Goal: Task Accomplishment & Management: Manage account settings

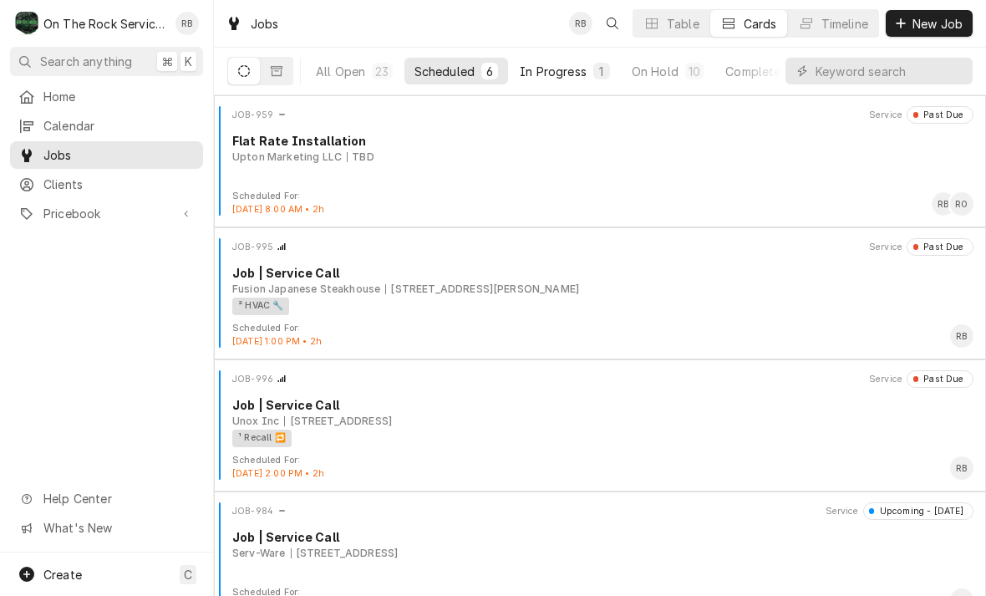
click at [587, 59] on button "In Progress 1" at bounding box center [565, 71] width 110 height 27
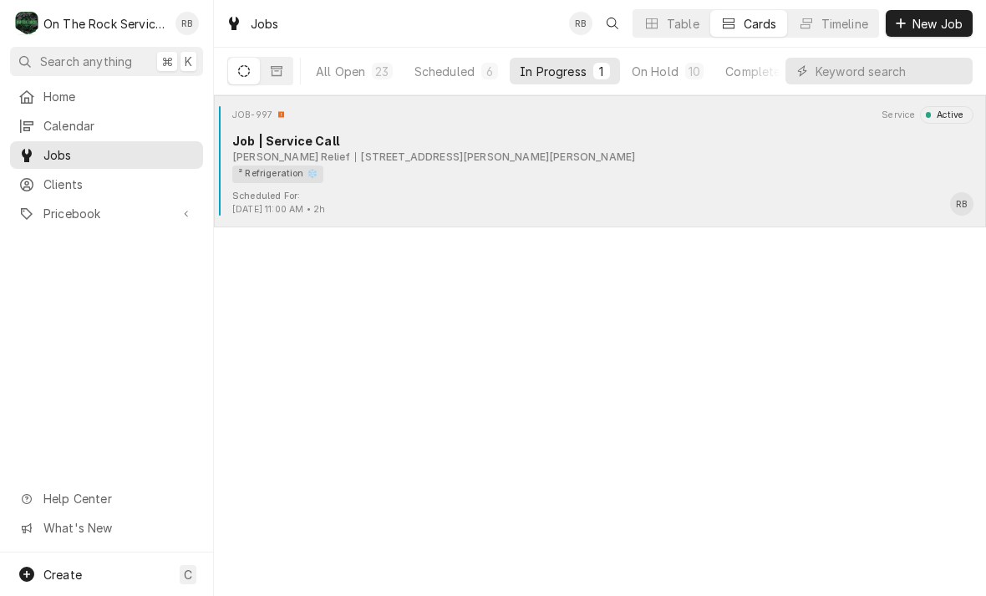
click at [465, 137] on div "Job | Service Call" at bounding box center [602, 141] width 741 height 18
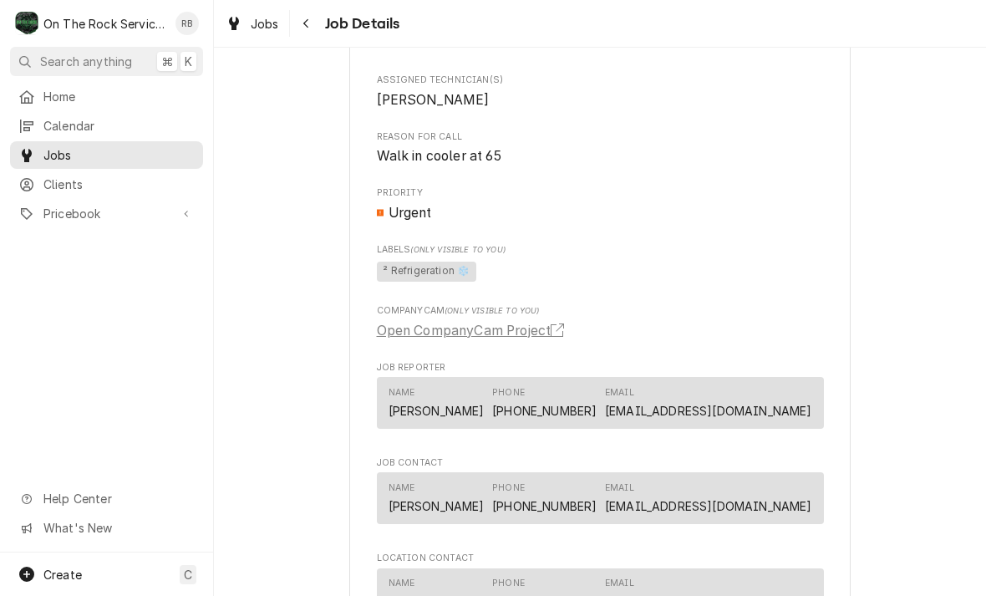
scroll to position [967, 0]
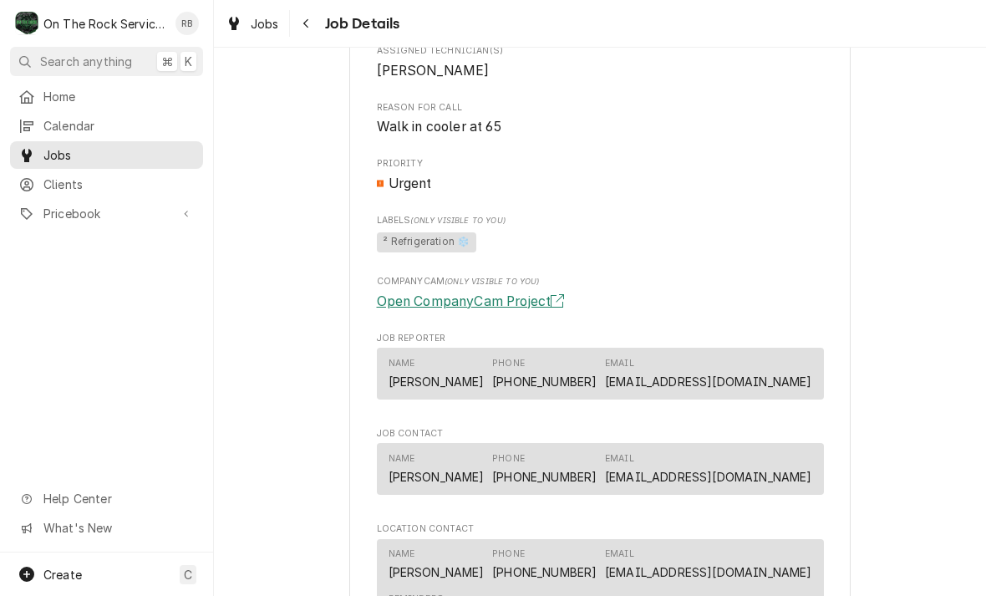
click at [491, 298] on link "Open CompanyCam Project" at bounding box center [474, 302] width 194 height 20
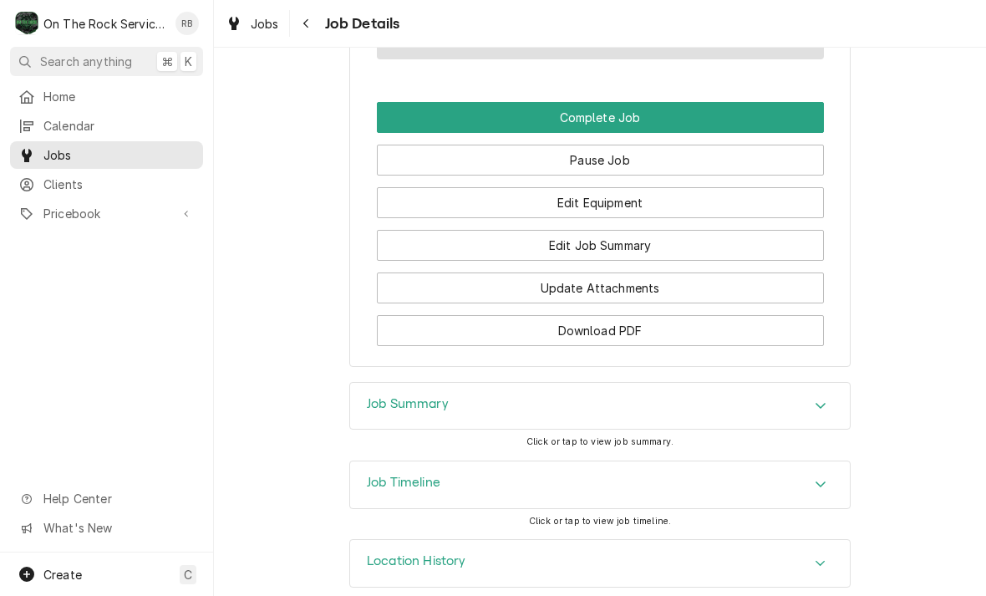
scroll to position [1717, 0]
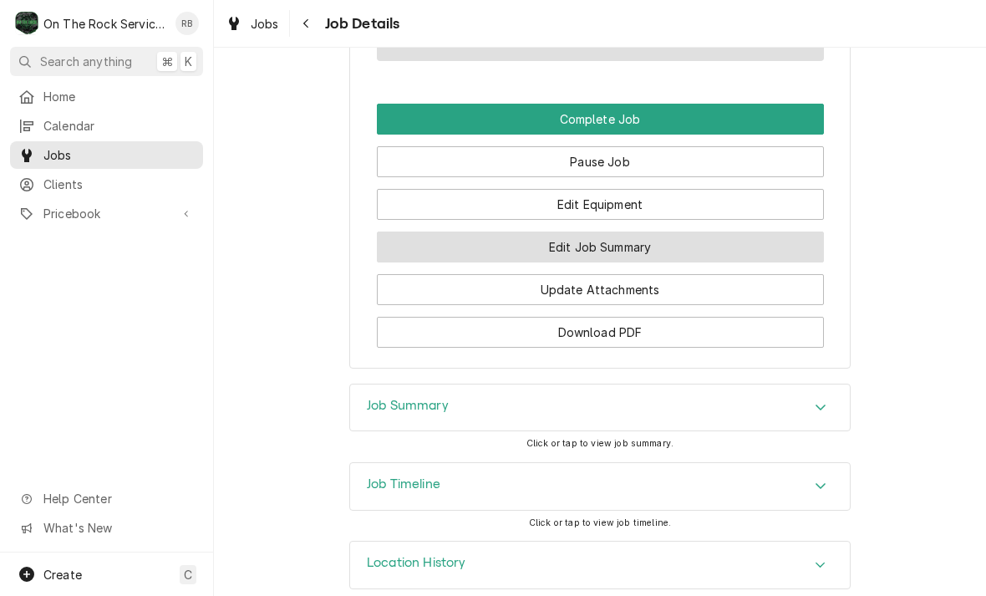
click at [660, 236] on button "Edit Job Summary" at bounding box center [600, 246] width 447 height 31
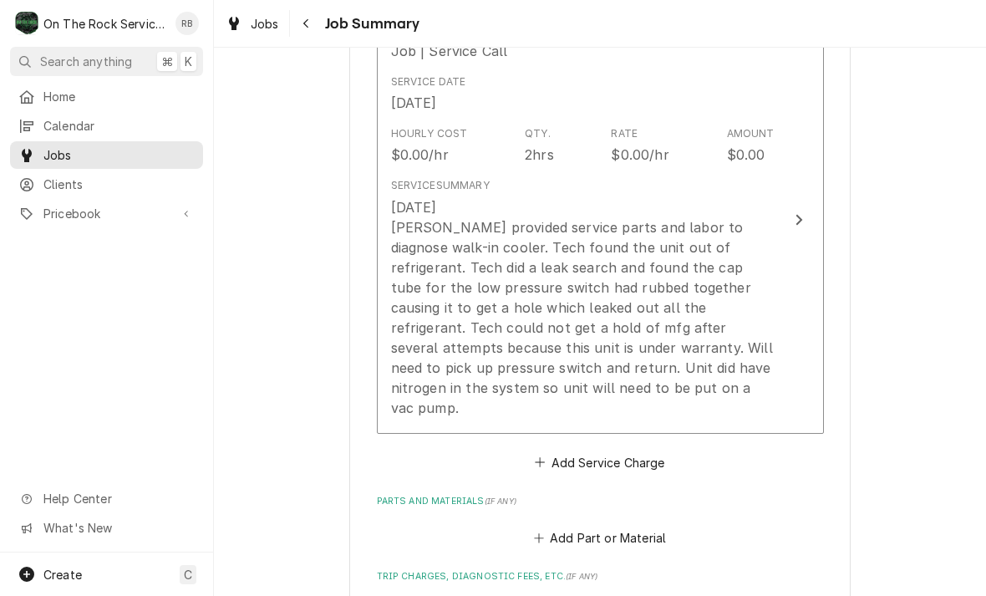
scroll to position [497, 0]
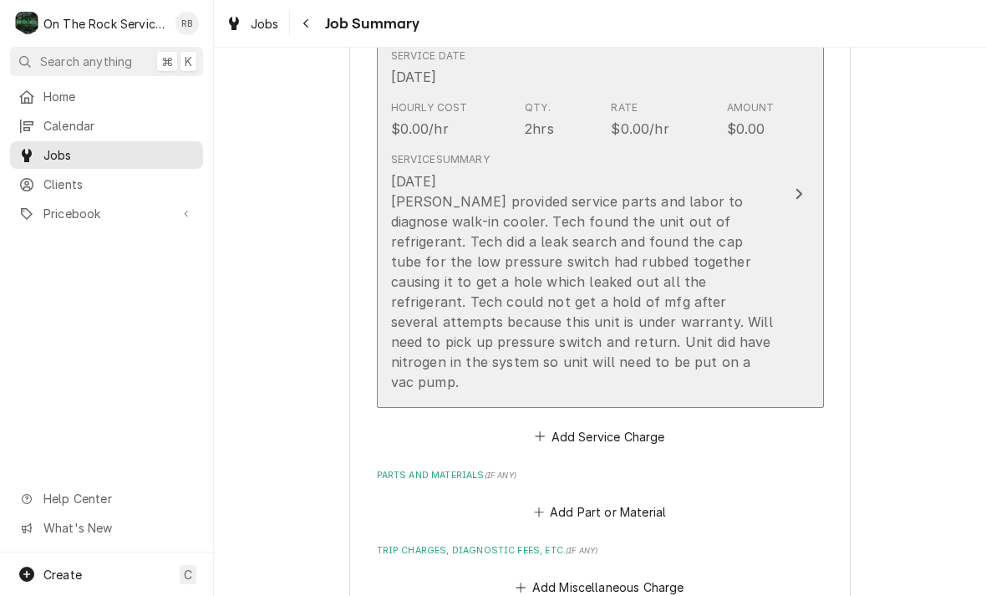
click at [806, 187] on div "Update Line Item" at bounding box center [799, 194] width 22 height 20
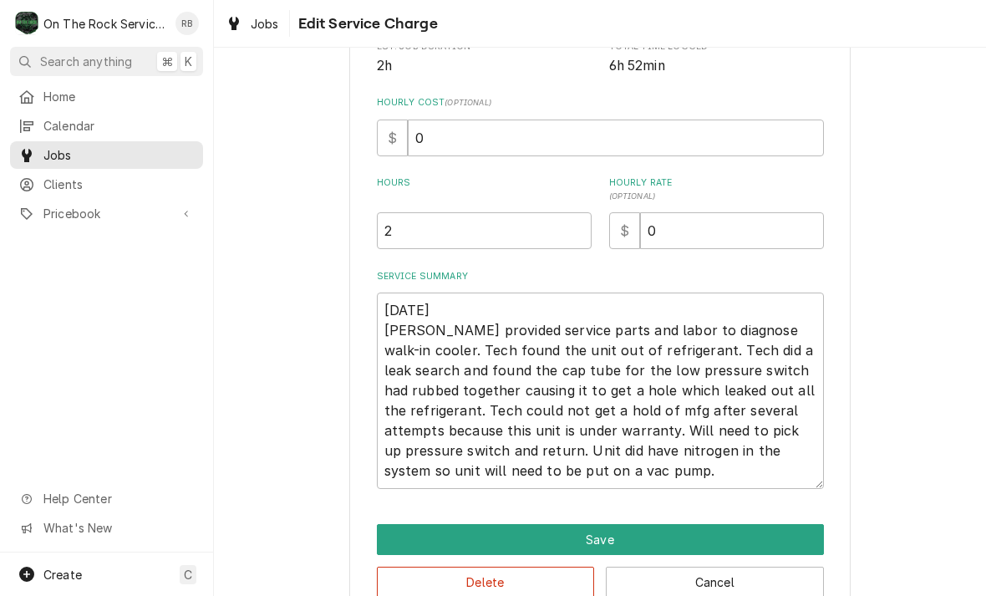
scroll to position [338, 0]
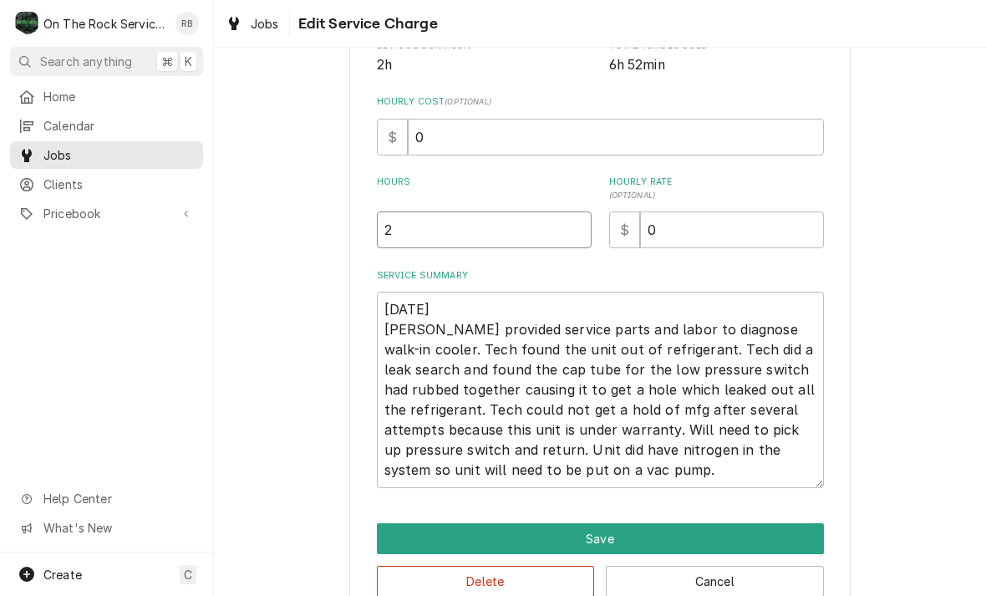
click at [418, 243] on input "2" at bounding box center [484, 229] width 215 height 37
type textarea "x"
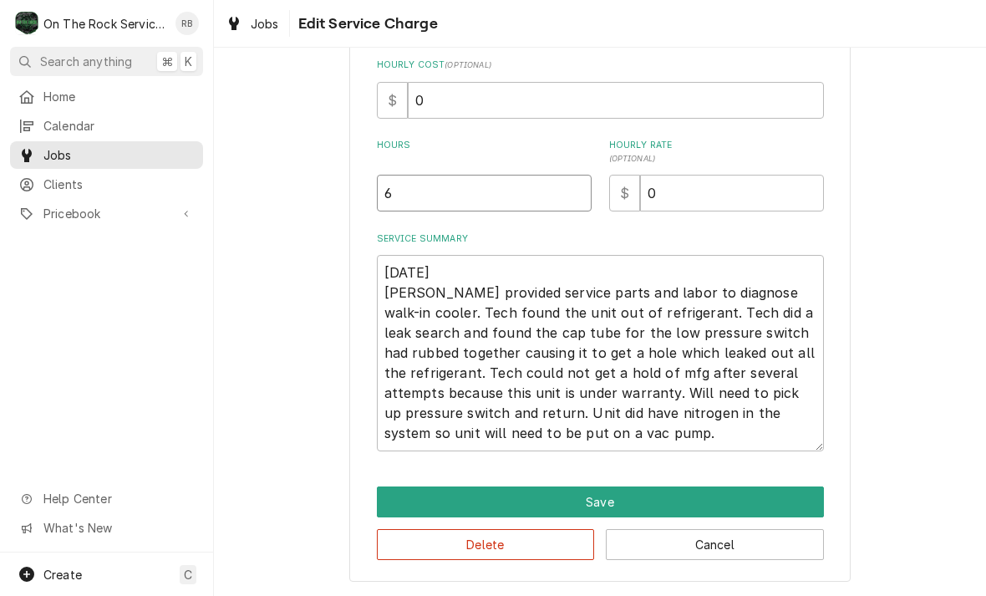
scroll to position [374, 0]
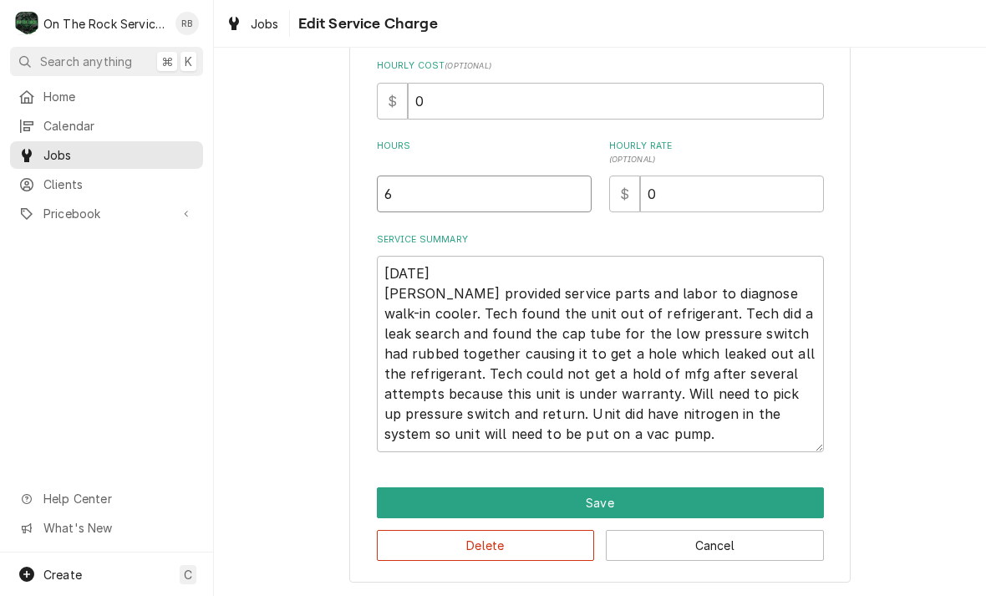
type input "6"
click at [615, 428] on textarea "8/18/2025 Ray provided service parts and labor to diagnose walk-in cooler. Tech…" at bounding box center [600, 354] width 447 height 196
type textarea "x"
type textarea "8/18/2025 Ray provided service parts and labor to diagnose walk-in cooler. Tech…"
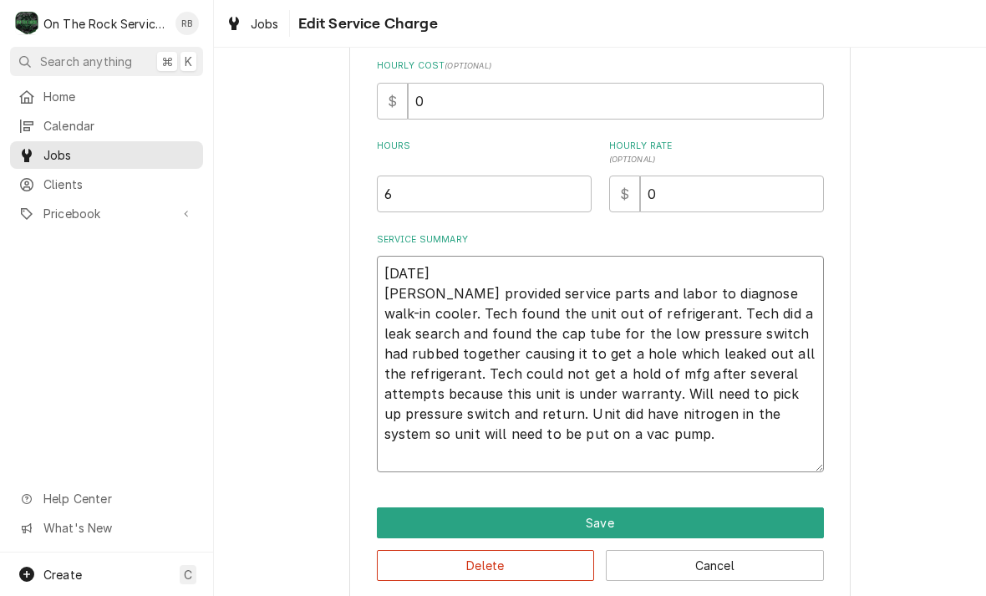
type textarea "x"
type textarea "8/18/2025 Ray provided service parts and labor to diagnose walk-in cooler. Tech…"
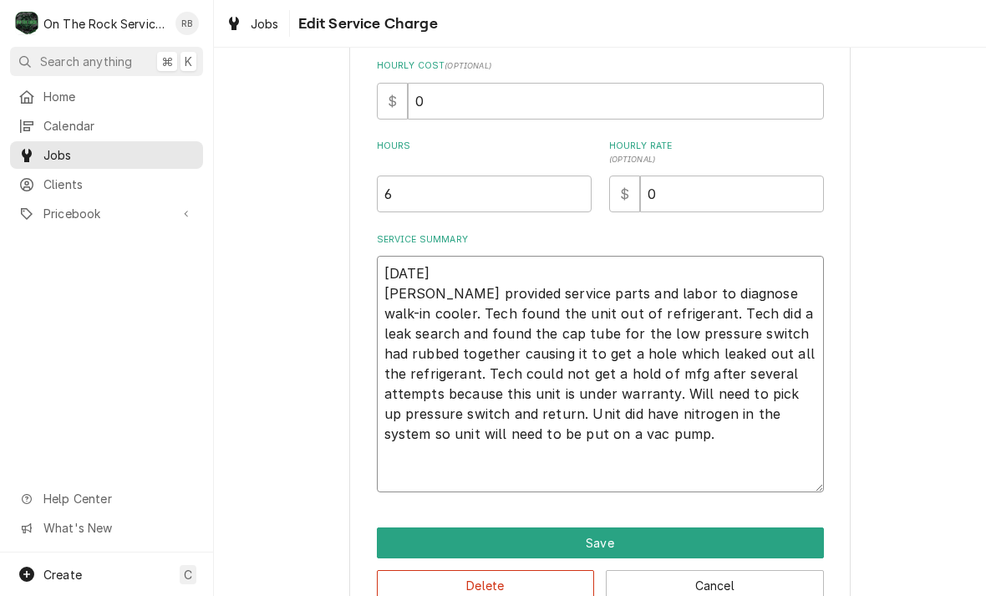
type textarea "x"
type textarea "8/18/2025 Ray provided service parts and labor to diagnose walk-in cooler. Tech…"
type textarea "x"
type textarea "8/18/2025 Ray provided service parts and labor to diagnose walk-in cooler. Tech…"
type textarea "x"
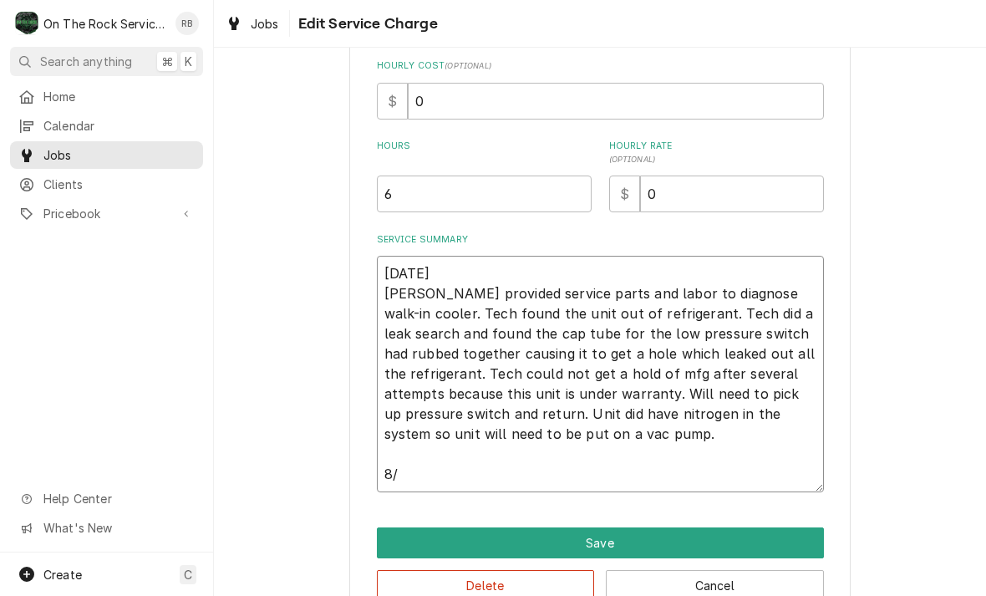
type textarea "8/18/2025 Ray provided service parts and labor to diagnose walk-in cooler. Tech…"
type textarea "x"
type textarea "8/18/2025 Ray provided service parts and labor to diagnose walk-in cooler. Tech…"
type textarea "x"
type textarea "8/18/2025 Ray provided service parts and labor to diagnose walk-in cooler. Tech…"
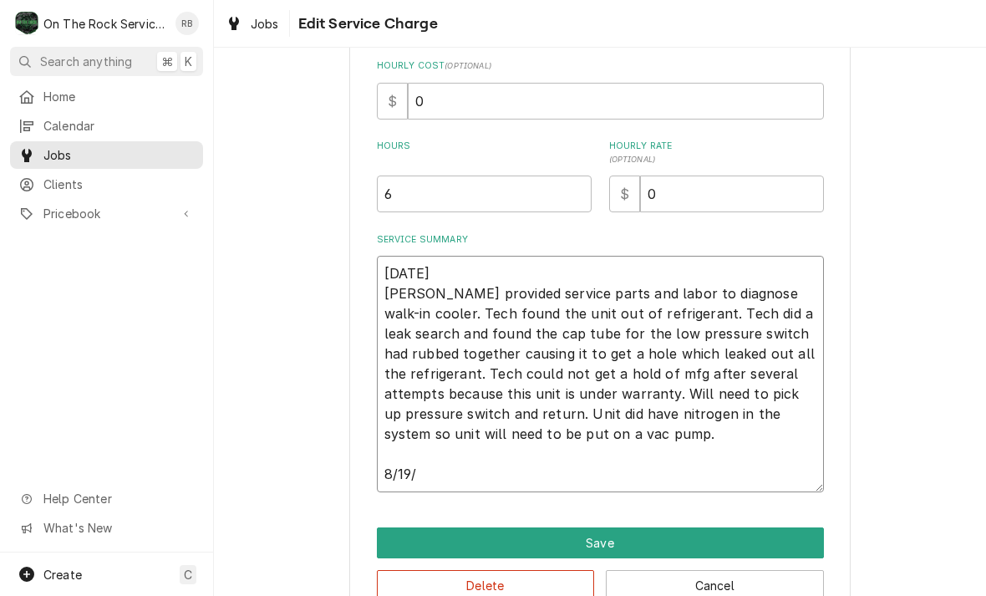
type textarea "x"
type textarea "8/18/2025 Ray provided service parts and labor to diagnose walk-in cooler. Tech…"
type textarea "x"
type textarea "8/18/2025 Ray provided service parts and labor to diagnose walk-in cooler. Tech…"
type textarea "x"
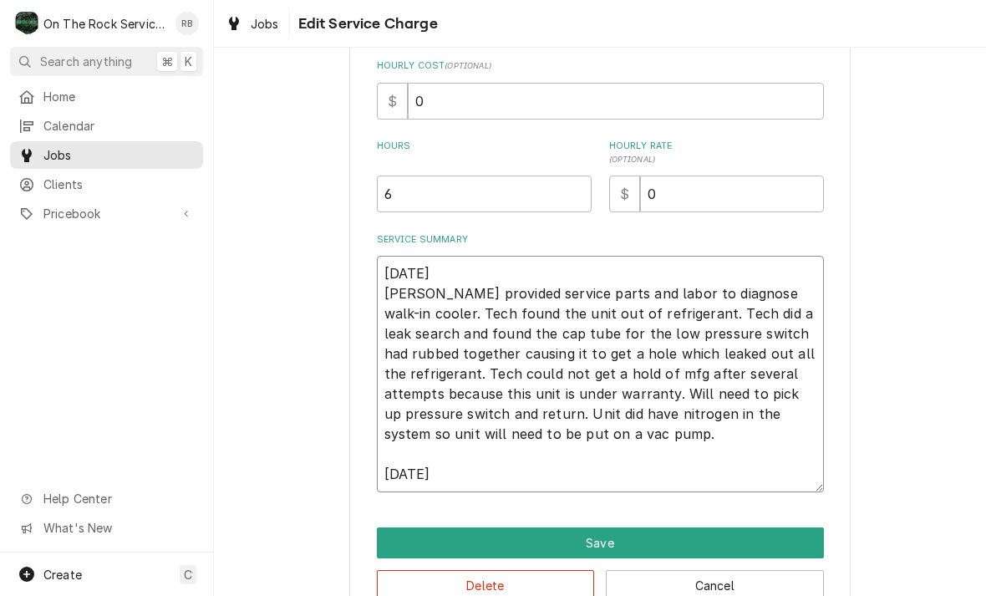
type textarea "8/18/2025 Ray provided service parts and labor to diagnose walk-in cooler. Tech…"
type textarea "x"
type textarea "8/18/2025 Ray provided service parts and labor to diagnose walk-in cooler. Tech…"
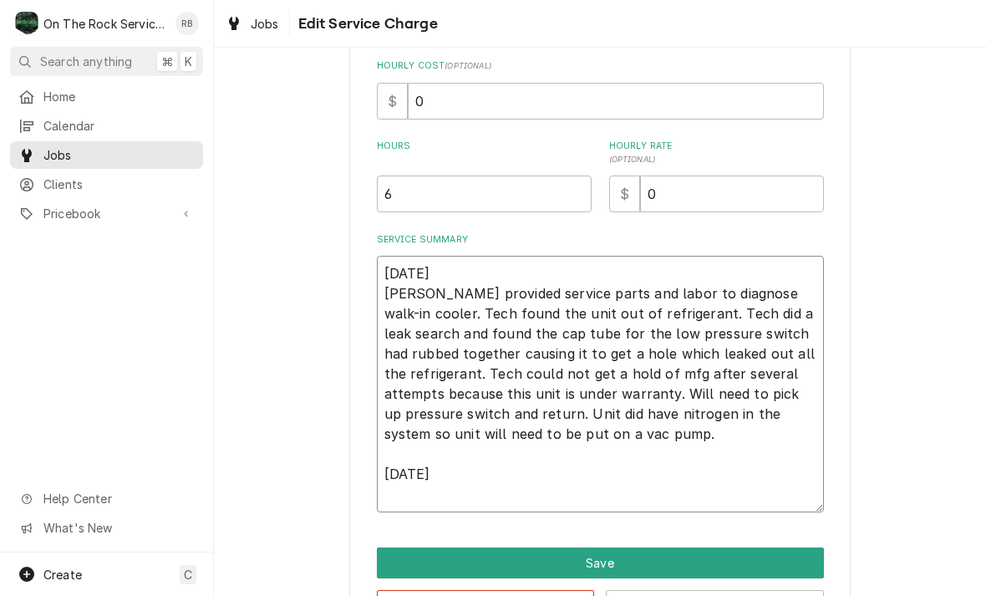
type textarea "x"
type textarea "8/18/2025 Ray provided service parts and labor to diagnose walk-in cooler. Tech…"
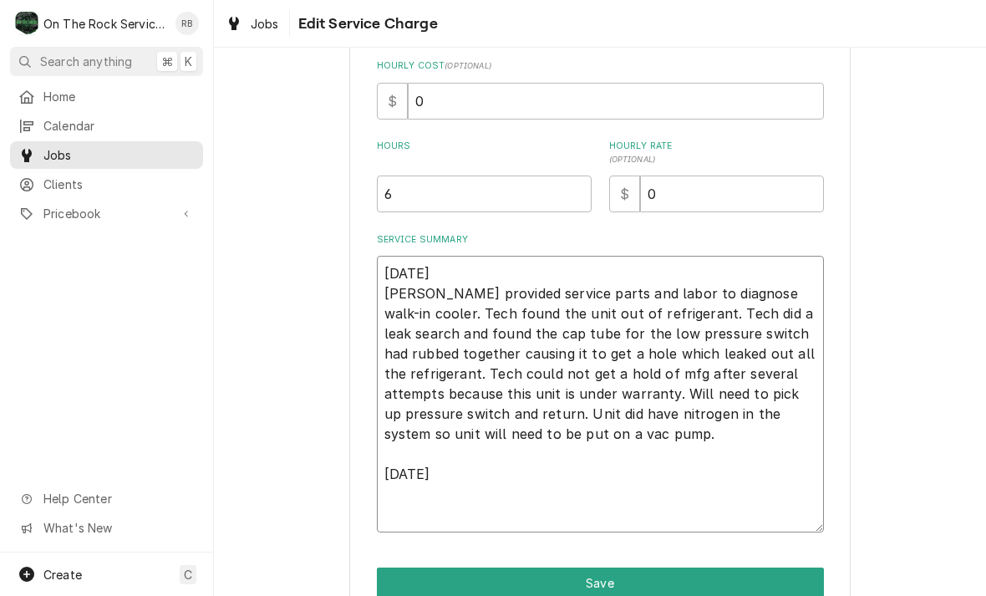
type textarea "x"
type textarea "8/18/2025 Ray provided service parts and labor to diagnose walk-in cooler. Tech…"
type textarea "x"
type textarea "8/18/2025 Ray provided service parts and labor to diagnose walk-in cooler. Tech…"
type textarea "x"
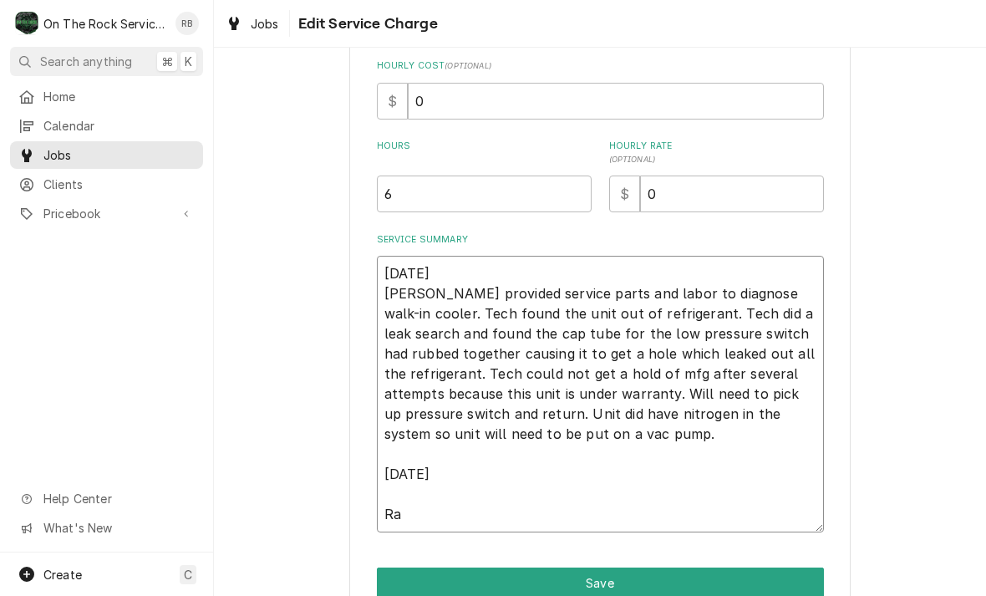
type textarea "8/18/2025 Ray provided service parts and labor to diagnose walk-in cooler. Tech…"
type textarea "x"
type textarea "8/18/2025 Ray provided service parts and labor to diagnose walk-in cooler. Tech…"
type textarea "x"
type textarea "8/18/2025 Ray provided service parts and labor to diagnose walk-in cooler. Tech…"
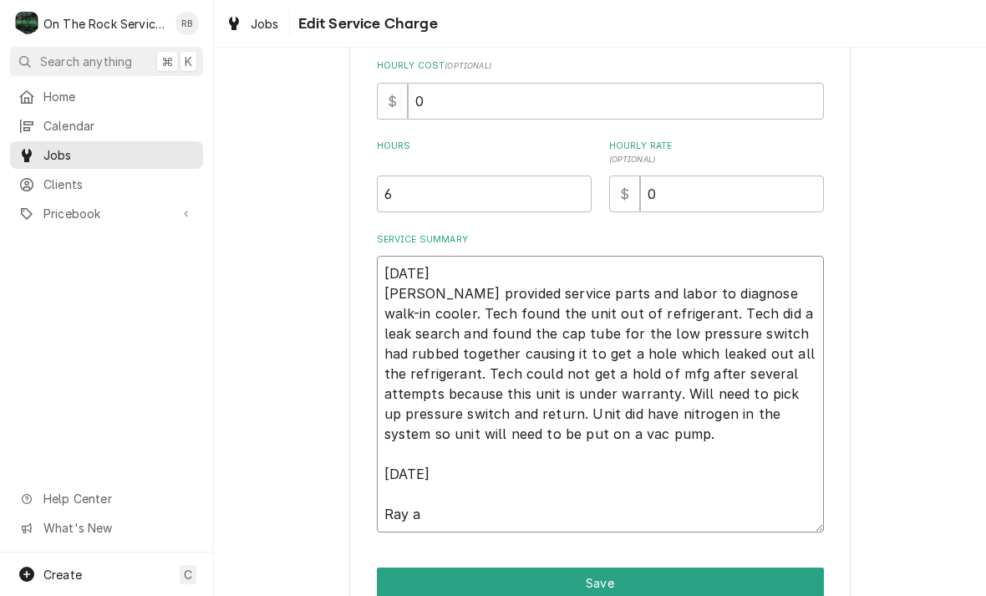
type textarea "x"
type textarea "8/18/2025 Ray provided service parts and labor to diagnose walk-in cooler. Tech…"
type textarea "x"
type textarea "8/18/2025 Ray provided service parts and labor to diagnose walk-in cooler. Tech…"
type textarea "x"
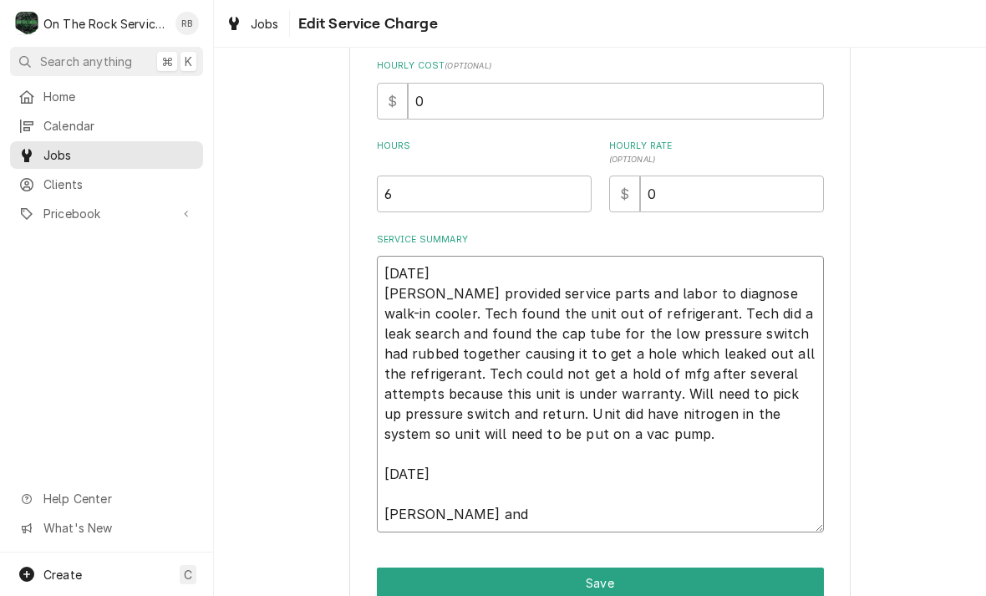
type textarea "8/18/2025 Ray provided service parts and labor to diagnose walk-in cooler. Tech…"
type textarea "x"
type textarea "8/18/2025 Ray provided service parts and labor to diagnose walk-in cooler. Tech…"
type textarea "x"
type textarea "8/18/2025 Ray provided service parts and labor to diagnose walk-in cooler. Tech…"
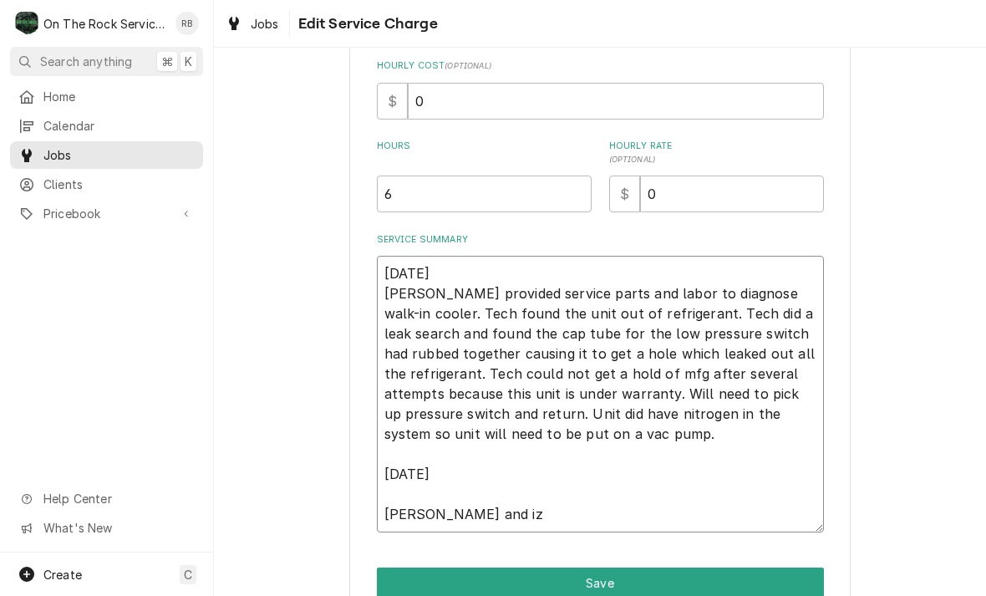
type textarea "x"
type textarea "8/18/2025 Ray provided service parts and labor to diagnose walk-in cooler. Tech…"
type textarea "x"
type textarea "8/18/2025 Ray provided service parts and labor to diagnose walk-in cooler. Tech…"
type textarea "x"
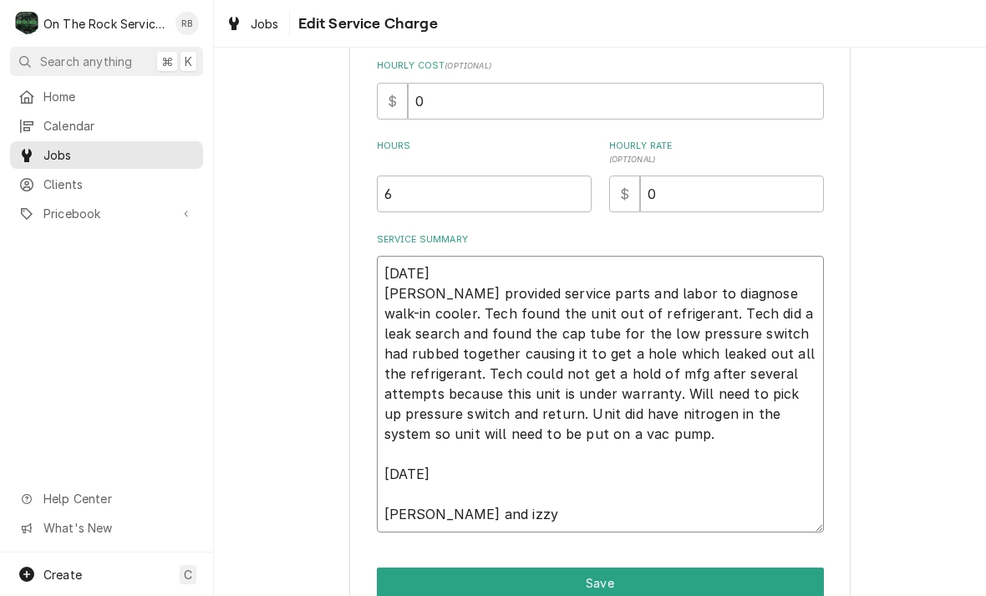
type textarea "8/18/2025 Ray provided service parts and labor to diagnose walk-in cooler. Tech…"
type textarea "x"
type textarea "8/18/2025 Ray provided service parts and labor to diagnose walk-in cooler. Tech…"
type textarea "x"
type textarea "8/18/2025 Ray provided service parts and labor to diagnose walk-in cooler. Tech…"
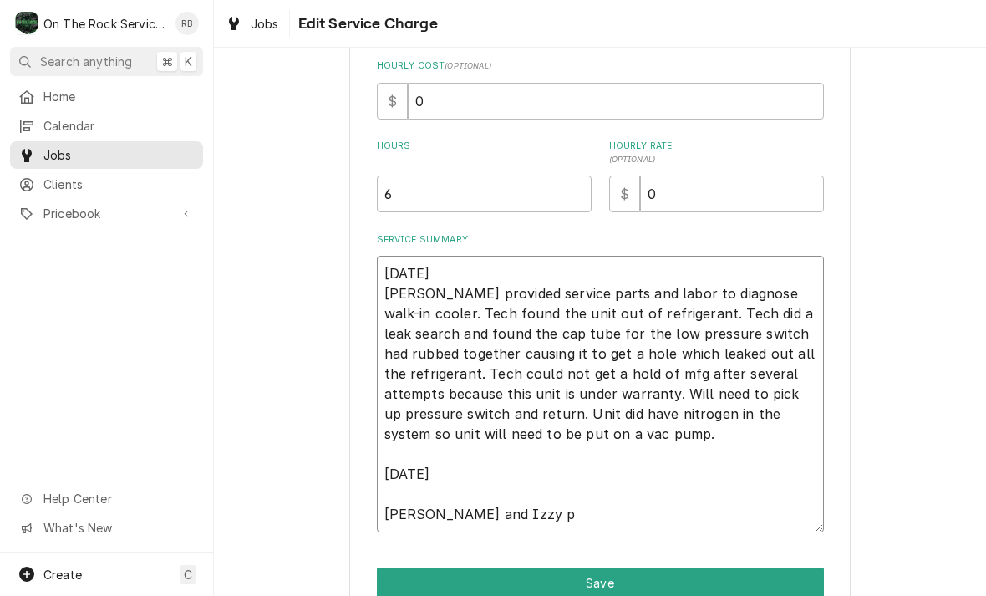
type textarea "x"
type textarea "8/18/2025 Ray provided service parts and labor to diagnose walk-in cooler. Tech…"
type textarea "x"
type textarea "8/18/2025 Ray provided service parts and labor to diagnose walk-in cooler. Tech…"
type textarea "x"
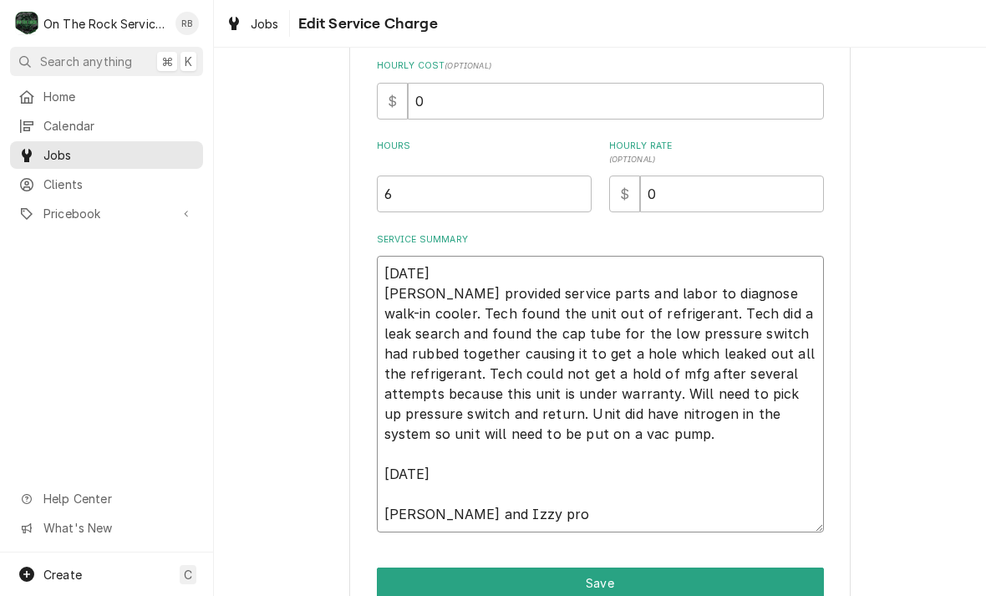
type textarea "8/18/2025 Ray provided service parts and labor to diagnose walk-in cooler. Tech…"
type textarea "x"
type textarea "8/18/2025 Ray provided service parts and labor to diagnose walk-in cooler. Tech…"
type textarea "x"
type textarea "8/18/2025 Ray provided service parts and labor to diagnose walk-in cooler. Tech…"
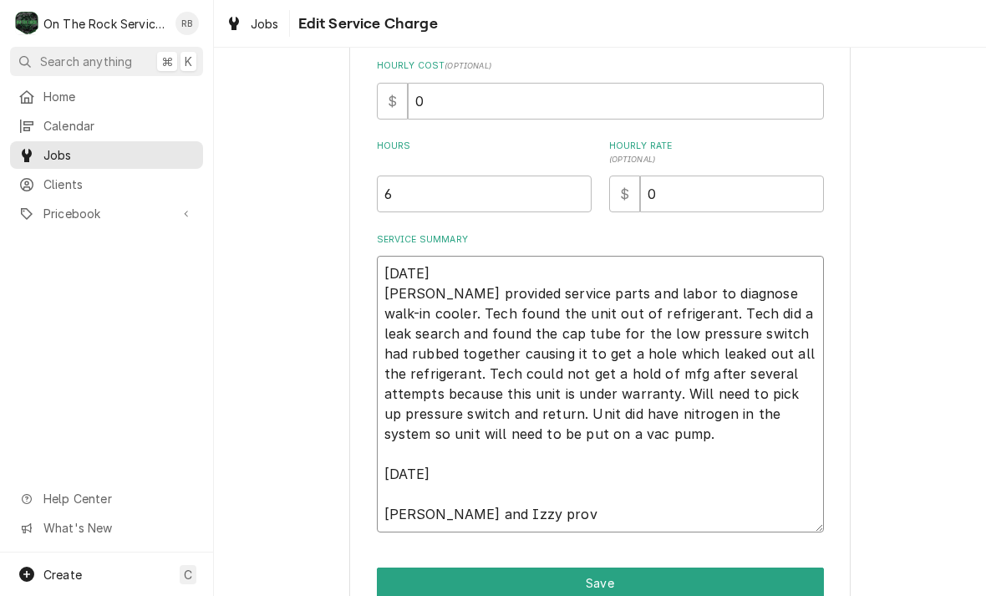
type textarea "x"
type textarea "8/18/2025 Ray provided service parts and labor to diagnose walk-in cooler. Tech…"
type textarea "x"
type textarea "8/18/2025 Ray provided service parts and labor to diagnose walk-in cooler. Tech…"
type textarea "x"
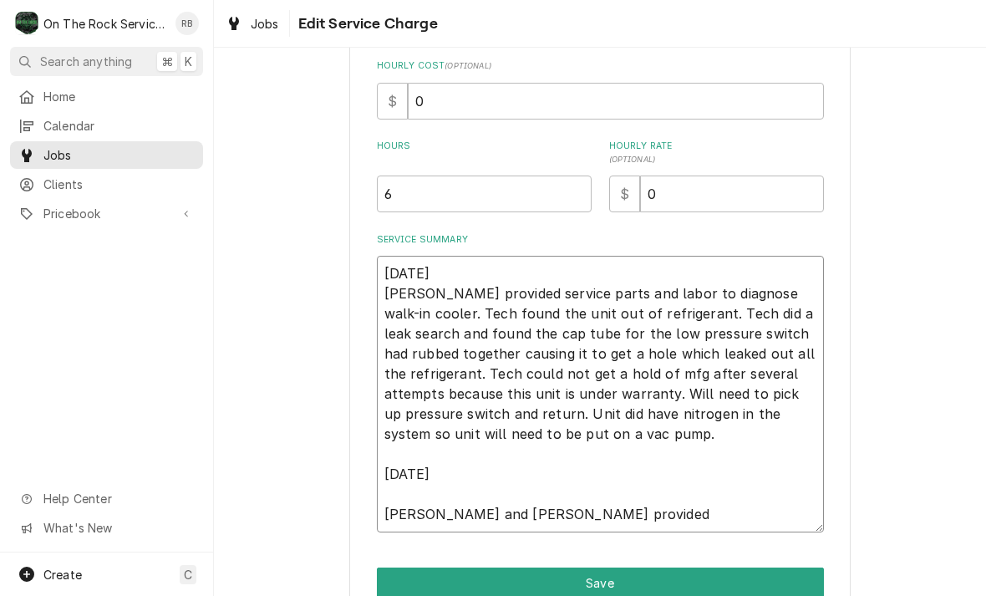
type textarea "8/18/2025 Ray provided service parts and labor to diagnose walk-in cooler. Tech…"
type textarea "x"
type textarea "8/18/2025 Ray provided service parts and labor to diagnose walk-in cooler. Tech…"
type textarea "x"
type textarea "8/18/2025 Ray provided service parts and labor to diagnose walk-in cooler. Tech…"
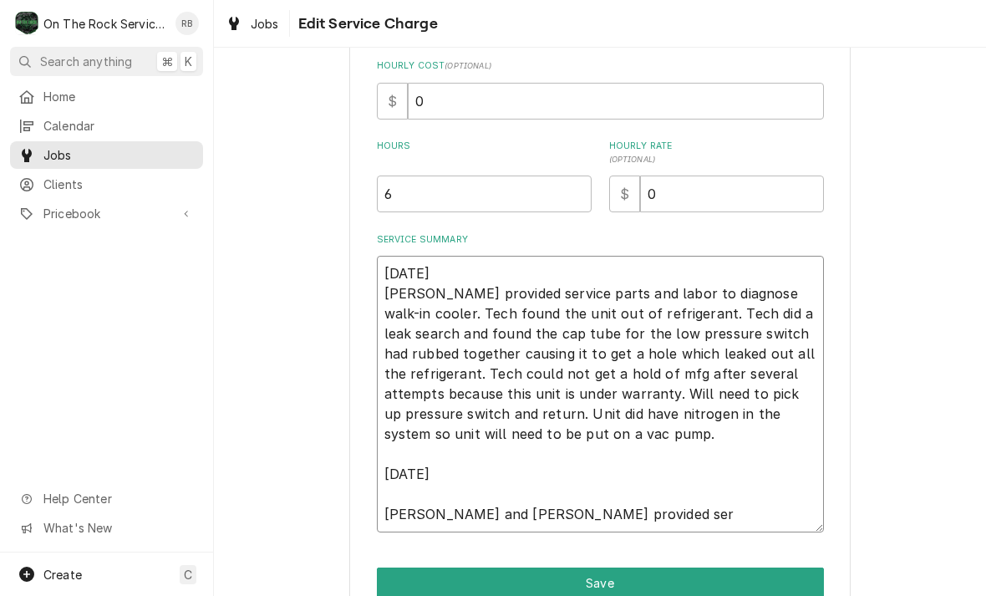
type textarea "x"
type textarea "8/18/2025 Ray provided service parts and labor to diagnose walk-in cooler. Tech…"
type textarea "x"
type textarea "8/18/2025 Ray provided service parts and labor to diagnose walk-in cooler. Tech…"
type textarea "x"
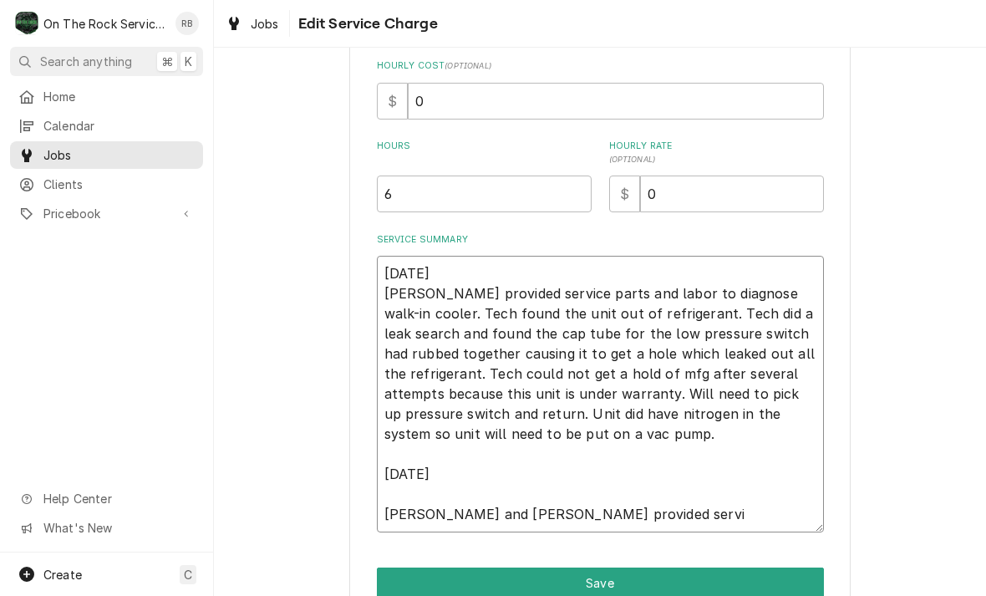
type textarea "8/18/2025 Ray provided service parts and labor to diagnose walk-in cooler. Tech…"
type textarea "x"
type textarea "8/18/2025 Ray provided service parts and labor to diagnose walk-in cooler. Tech…"
type textarea "x"
type textarea "8/18/2025 Ray provided service parts and labor to diagnose walk-in cooler. Tech…"
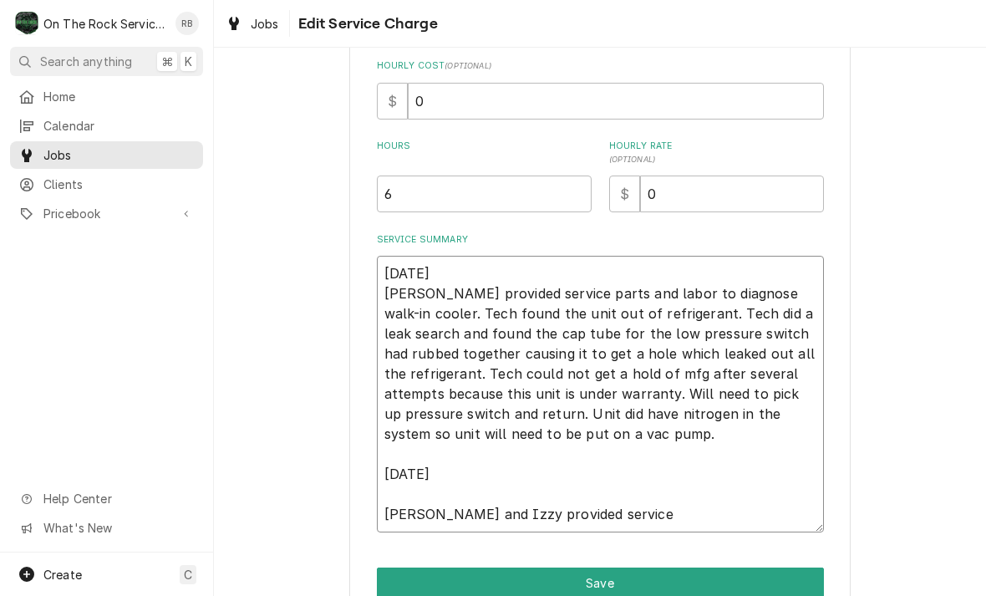
type textarea "x"
type textarea "8/18/2025 Ray provided service parts and labor to diagnose walk-in cooler. Tech…"
type textarea "x"
type textarea "8/18/2025 Ray provided service parts and labor to diagnose walk-in cooler. Tech…"
type textarea "x"
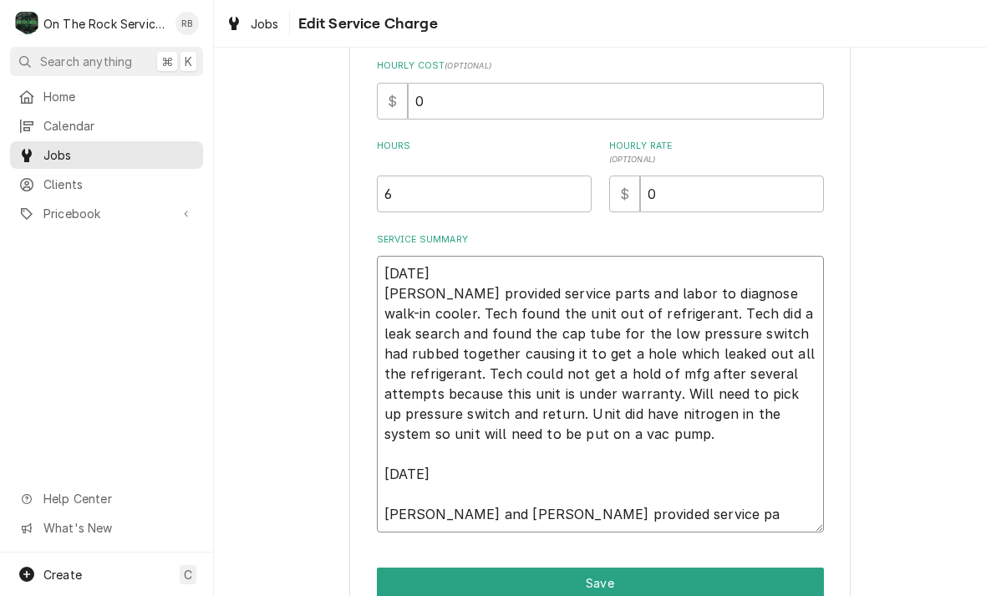
type textarea "8/18/2025 Ray provided service parts and labor to diagnose walk-in cooler. Tech…"
type textarea "x"
type textarea "8/18/2025 Ray provided service parts and labor to diagnose walk-in cooler. Tech…"
type textarea "x"
type textarea "8/18/2025 Ray provided service parts and labor to diagnose walk-in cooler. Tech…"
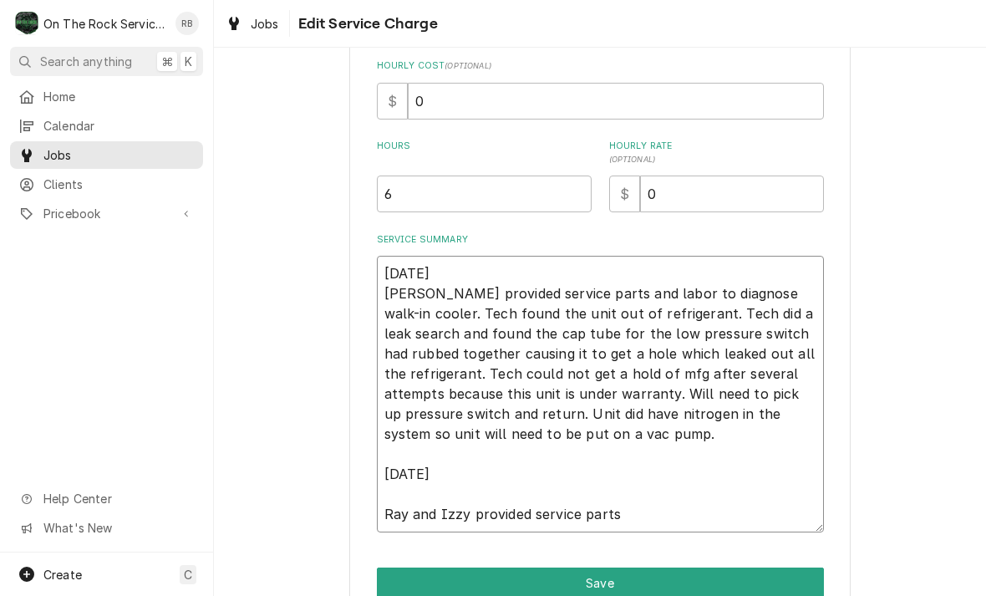
type textarea "x"
type textarea "8/18/2025 Ray provided service parts and labor to diagnose walk-in cooler. Tech…"
type textarea "x"
type textarea "8/18/2025 Ray provided service parts and labor to diagnose walk-in cooler. Tech…"
type textarea "x"
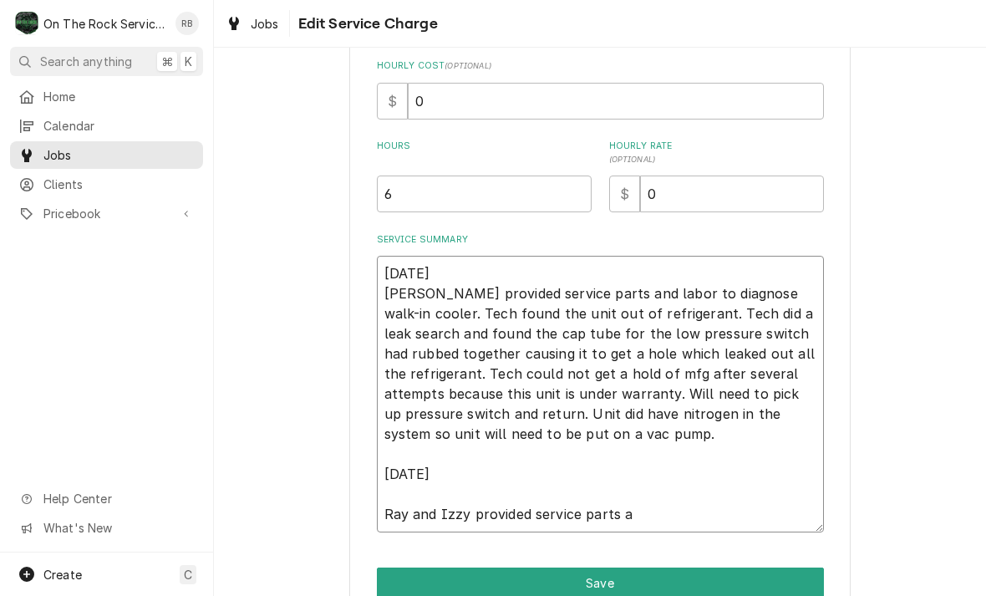
type textarea "8/18/2025 Ray provided service parts and labor to diagnose walk-in cooler. Tech…"
type textarea "x"
type textarea "8/18/2025 Ray provided service parts and labor to diagnose walk-in cooler. Tech…"
type textarea "x"
type textarea "8/18/2025 Ray provided service parts and labor to diagnose walk-in cooler. Tech…"
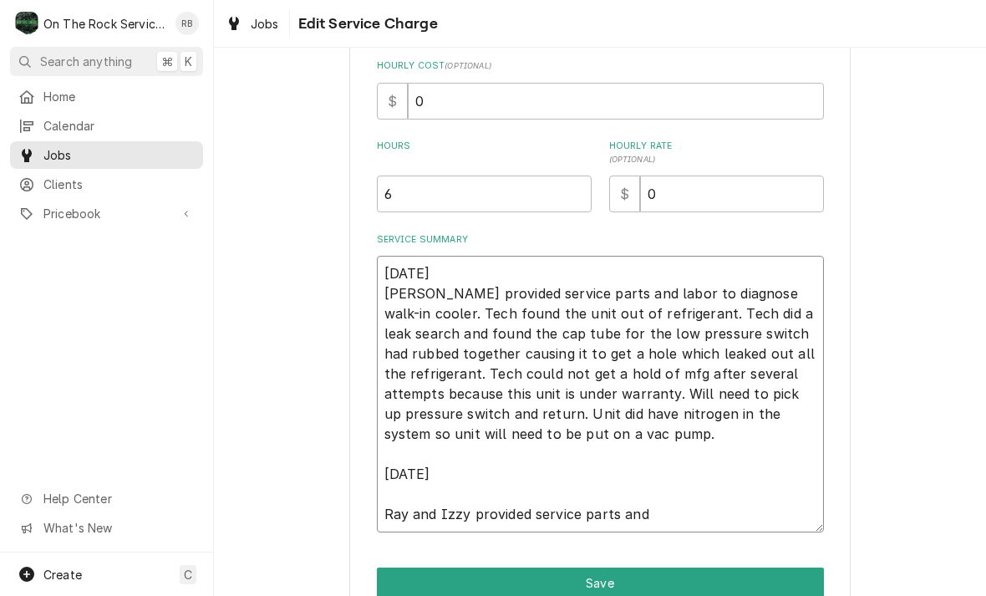
type textarea "x"
type textarea "8/18/2025 Ray provided service parts and labor to diagnose walk-in cooler. Tech…"
type textarea "x"
type textarea "8/18/2025 Ray provided service parts and labor to diagnose walk-in cooler. Tech…"
type textarea "x"
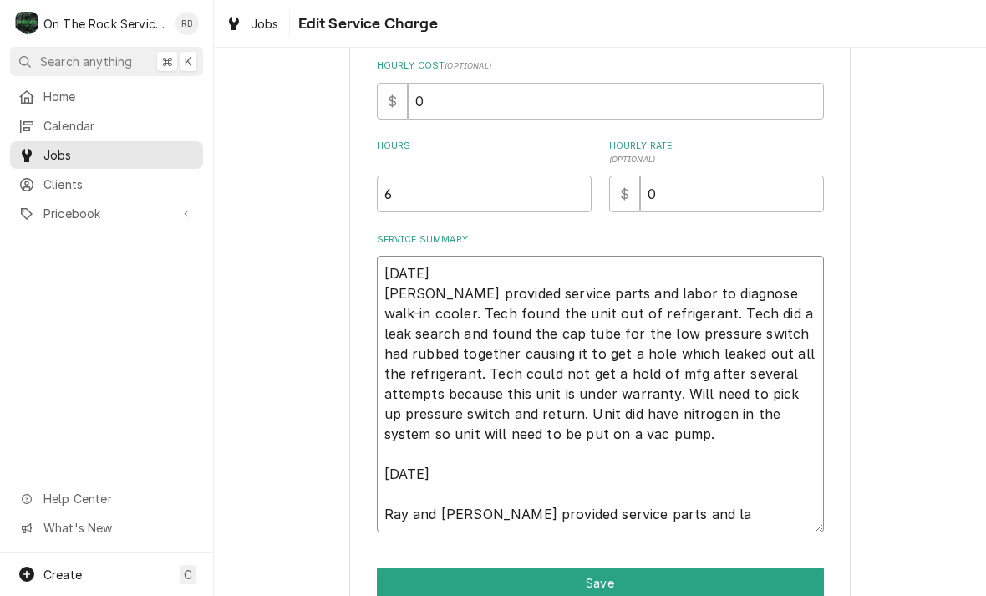
type textarea "8/18/2025 Ray provided service parts and labor to diagnose walk-in cooler. Tech…"
type textarea "x"
type textarea "8/18/2025 Ray provided service parts and labor to diagnose walk-in cooler. Tech…"
type textarea "x"
type textarea "8/18/2025 Ray provided service parts and labor to diagnose walk-in cooler. Tech…"
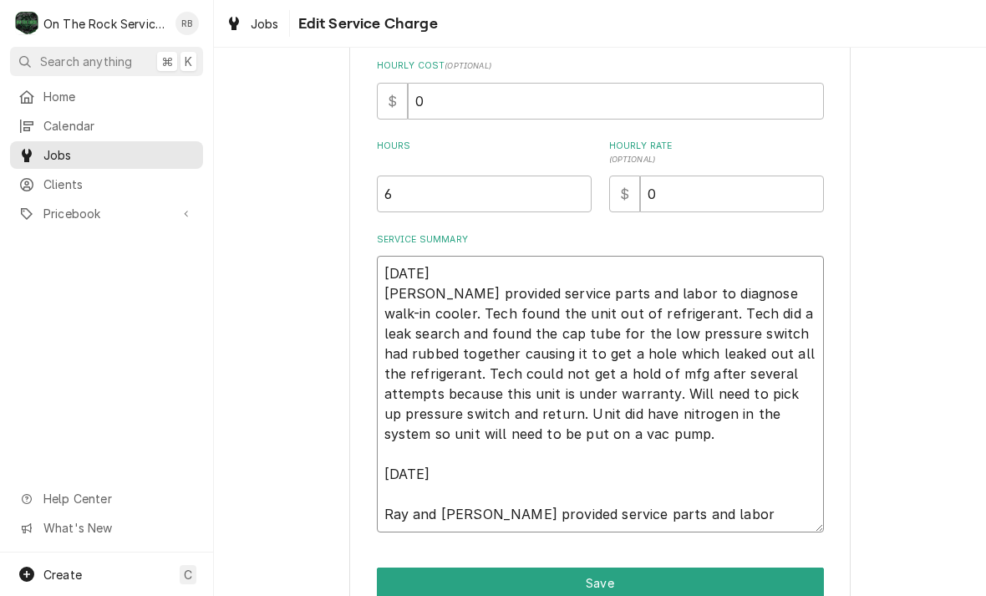
type textarea "x"
type textarea "8/18/2025 Ray provided service parts and labor to diagnose walk-in cooler. Tech…"
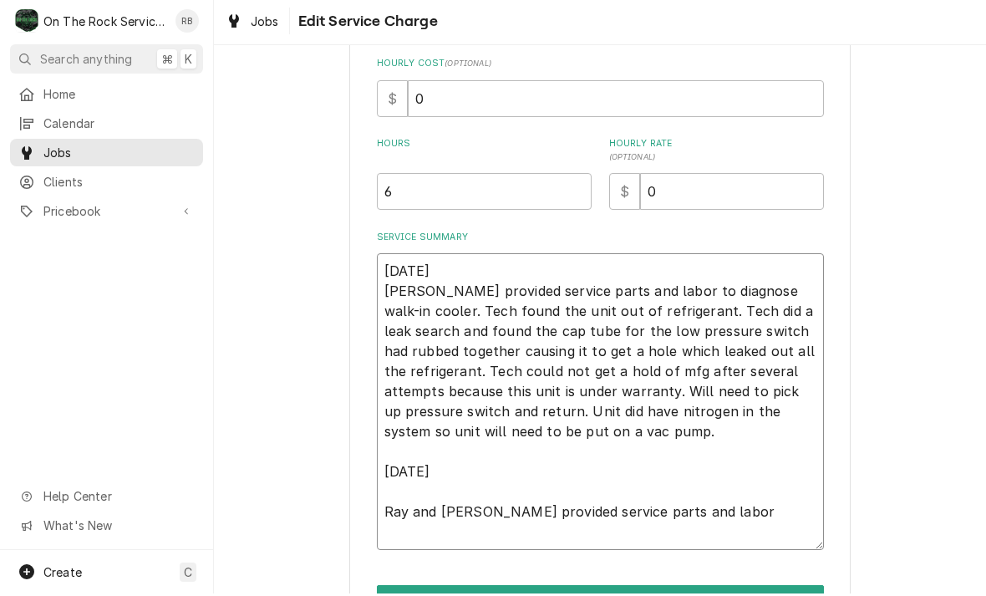
type textarea "x"
type textarea "8/18/2025 Ray provided service parts and labor to diagnose walk-in cooler. Tech…"
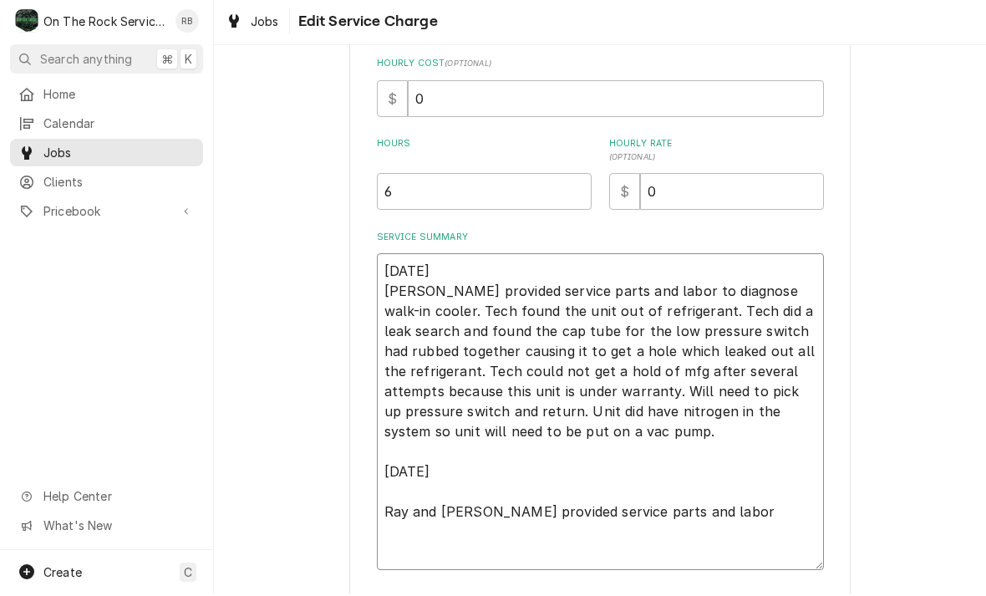
type textarea "x"
type textarea "8/18/2025 Ray provided service parts and labor to diagnose walk-in cooler. Tech…"
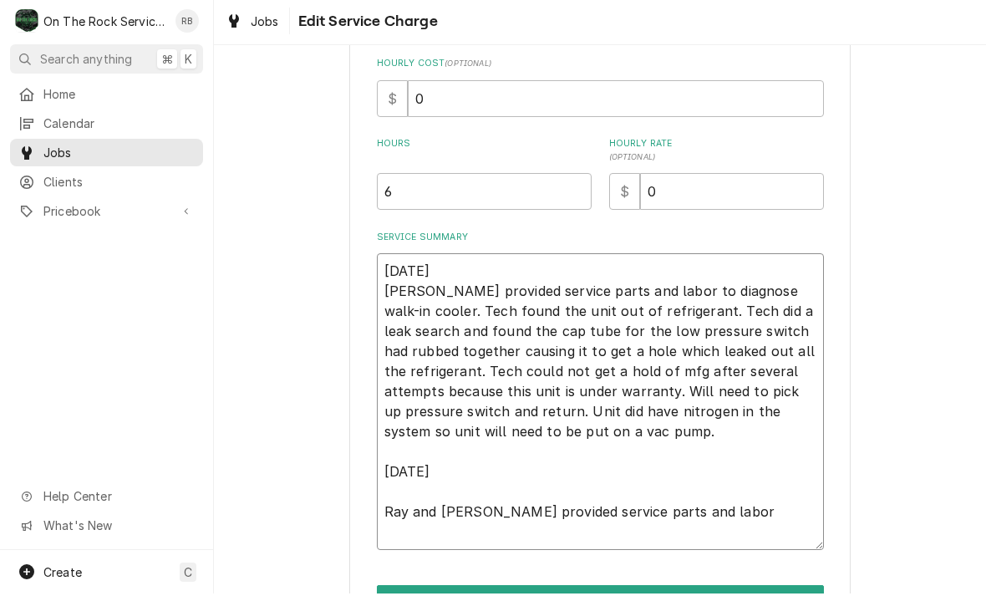
type textarea "x"
type textarea "8/18/2025 Ray provided service parts and labor to diagnose walk-in cooler. Tech…"
type textarea "x"
type textarea "8/18/2025 Ray provided service parts and labor to diagnose walk-in cooler. Tech…"
click at [705, 502] on textarea "8/18/2025 Ray provided service parts and labor to diagnose walk-in cooler. Tech…" at bounding box center [600, 404] width 447 height 297
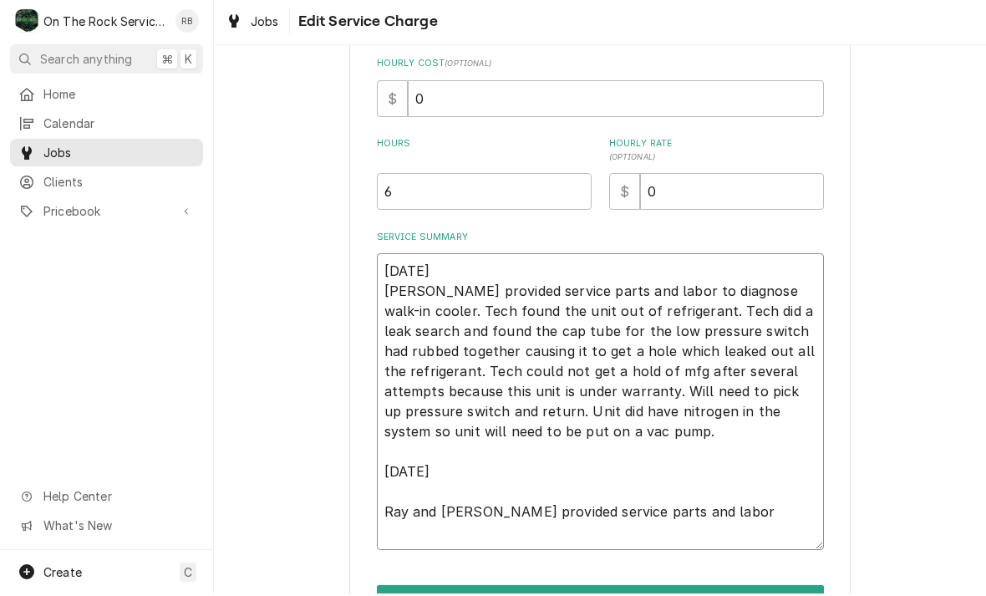
type textarea "x"
type textarea "8/18/2025 Ray provided service parts and labor to diagnose walk-in cooler. Tech…"
type textarea "x"
type textarea "8/18/2025 Ray provided service parts and labor to diagnose walk-in cooler. Tech…"
type textarea "x"
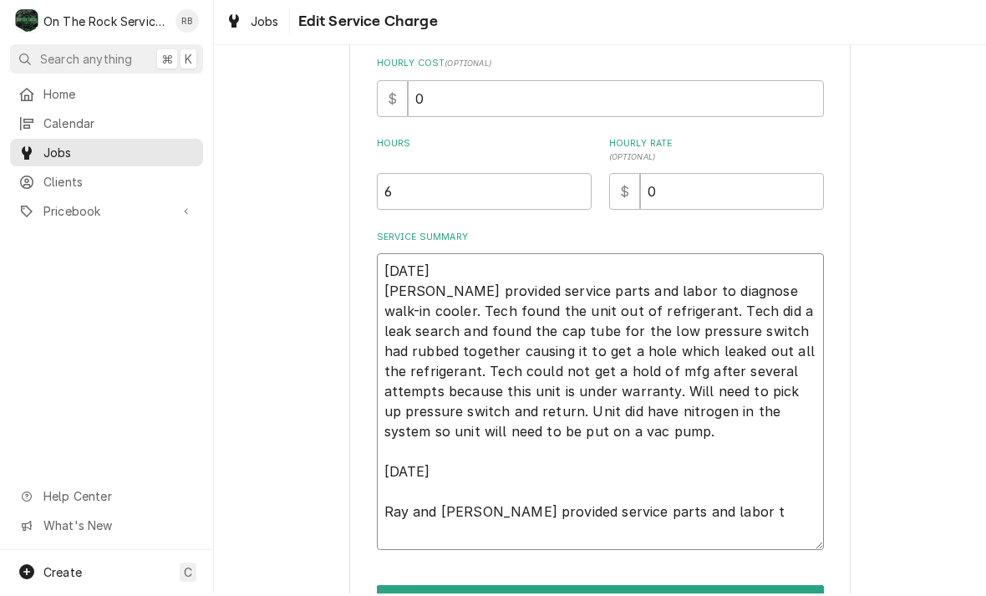
type textarea "8/18/2025 Ray provided service parts and labor to diagnose walk-in cooler. Tech…"
type textarea "x"
type textarea "8/18/2025 Ray provided service parts and labor to diagnose walk-in cooler. Tech…"
type textarea "x"
type textarea "8/18/2025 Ray provided service parts and labor to diagnose walk-in cooler. Tech…"
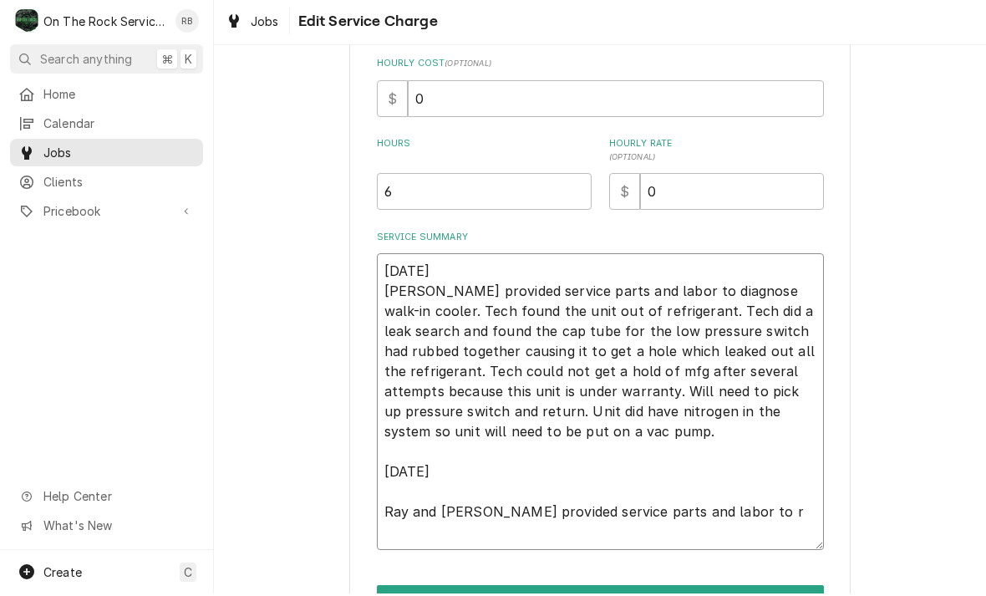
type textarea "x"
type textarea "8/18/2025 Ray provided service parts and labor to diagnose walk-in cooler. Tech…"
type textarea "x"
type textarea "8/18/2025 Ray provided service parts and labor to diagnose walk-in cooler. Tech…"
type textarea "x"
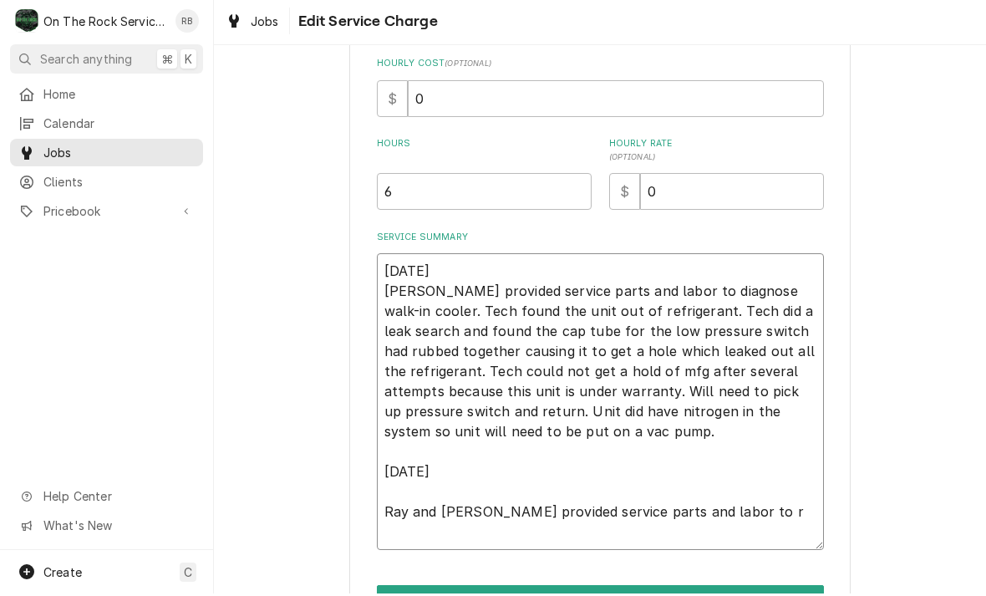
type textarea "8/18/2025 Ray provided service parts and labor to diagnose walk-in cooler. Tech…"
type textarea "x"
type textarea "8/18/2025 Ray provided service parts and labor to diagnose walk-in cooler. Tech…"
type textarea "x"
type textarea "8/18/2025 Ray provided service parts and labor to diagnose walk-in cooler. Tech…"
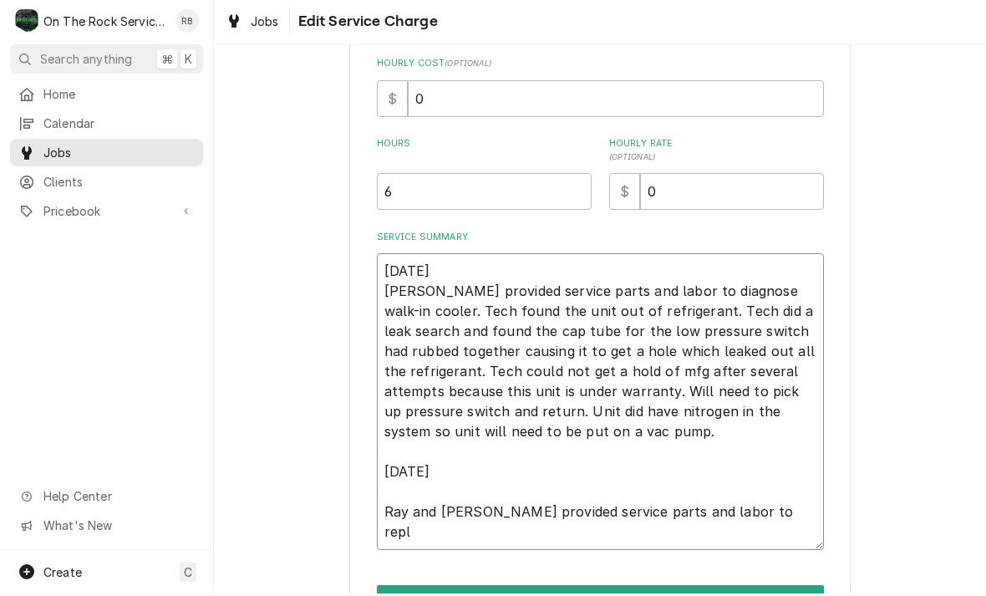
type textarea "x"
type textarea "8/18/2025 Ray provided service parts and labor to diagnose walk-in cooler. Tech…"
type textarea "x"
type textarea "8/18/2025 Ray provided service parts and labor to diagnose walk-in cooler. Tech…"
type textarea "x"
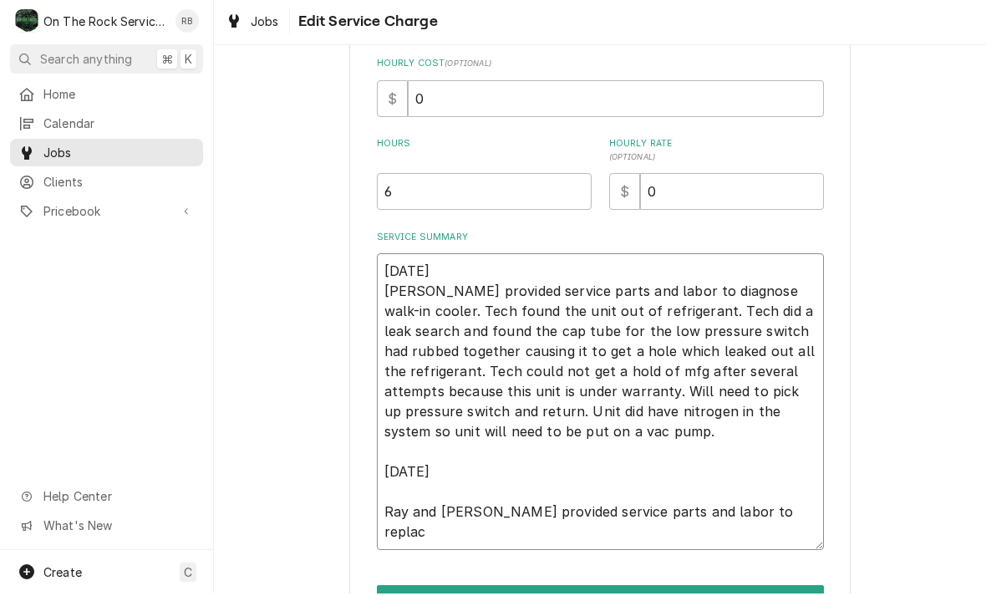
type textarea "8/18/2025 Ray provided service parts and labor to diagnose walk-in cooler. Tech…"
type textarea "x"
type textarea "8/18/2025 Ray provided service parts and labor to diagnose walk-in cooler. Tech…"
type textarea "x"
type textarea "8/18/2025 Ray provided service parts and labor to diagnose walk-in cooler. Tech…"
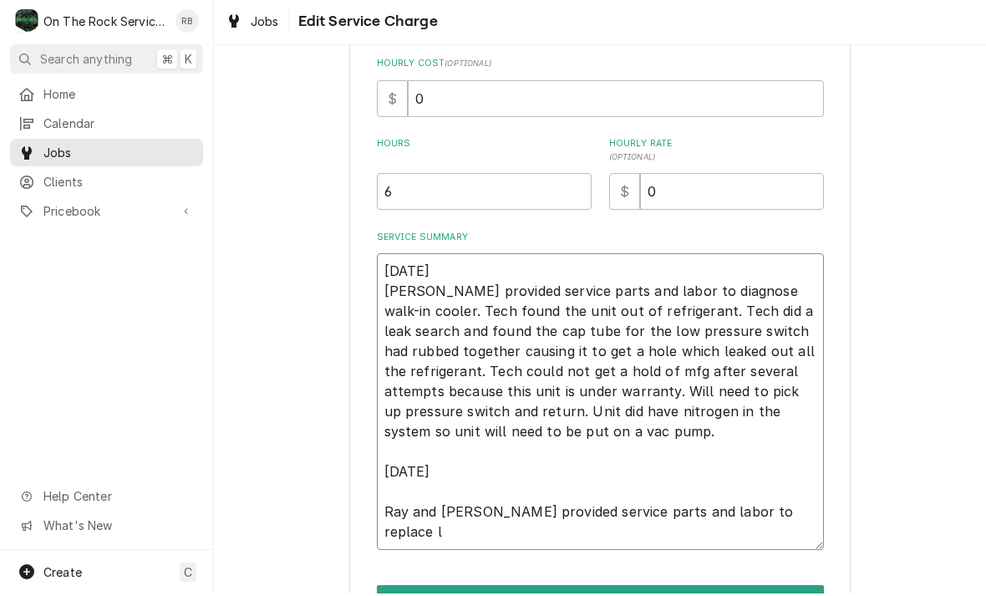
type textarea "x"
type textarea "8/18/2025 Ray provided service parts and labor to diagnose walk-in cooler. Tech…"
type textarea "x"
type textarea "8/18/2025 Ray provided service parts and labor to diagnose walk-in cooler. Tech…"
type textarea "x"
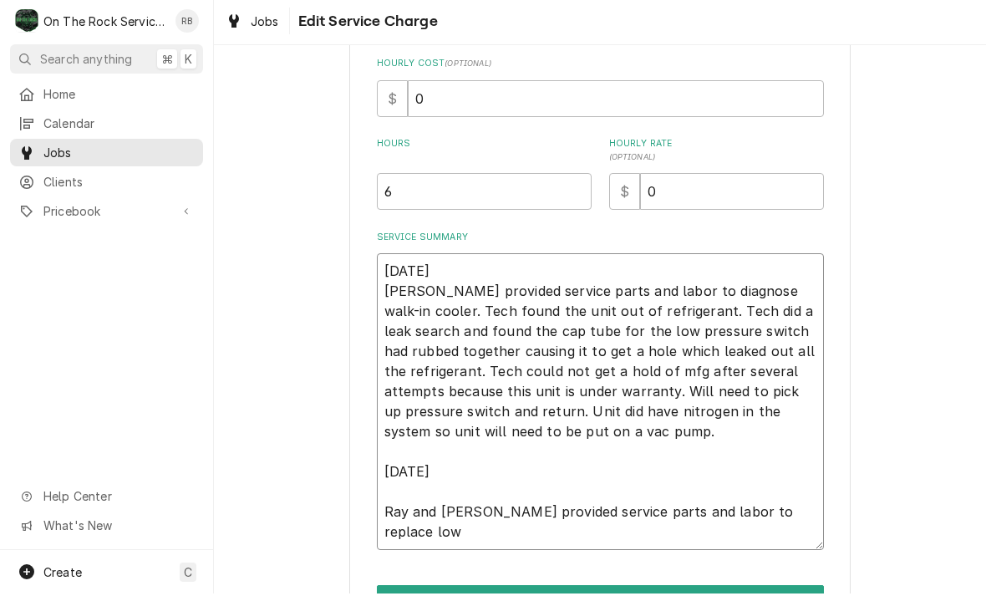
type textarea "8/18/2025 Ray provided service parts and labor to diagnose walk-in cooler. Tech…"
type textarea "x"
type textarea "8/18/2025 Ray provided service parts and labor to diagnose walk-in cooler. Tech…"
type textarea "x"
type textarea "8/18/2025 Ray provided service parts and labor to diagnose walk-in cooler. Tech…"
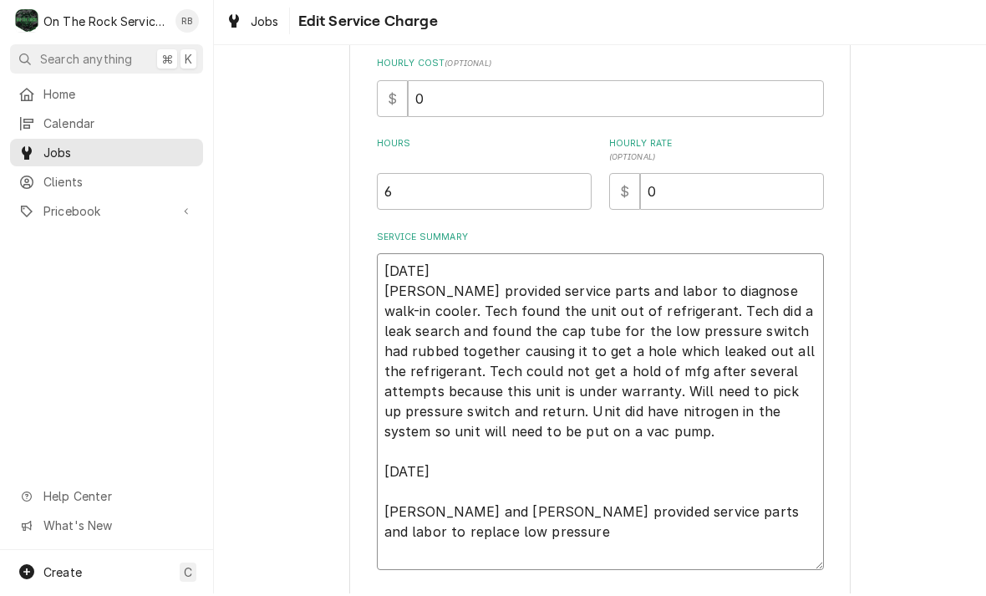
type textarea "x"
type textarea "8/18/2025 Ray provided service parts and labor to diagnose walk-in cooler. Tech…"
type textarea "x"
type textarea "8/18/2025 Ray provided service parts and labor to diagnose walk-in cooler. Tech…"
type textarea "x"
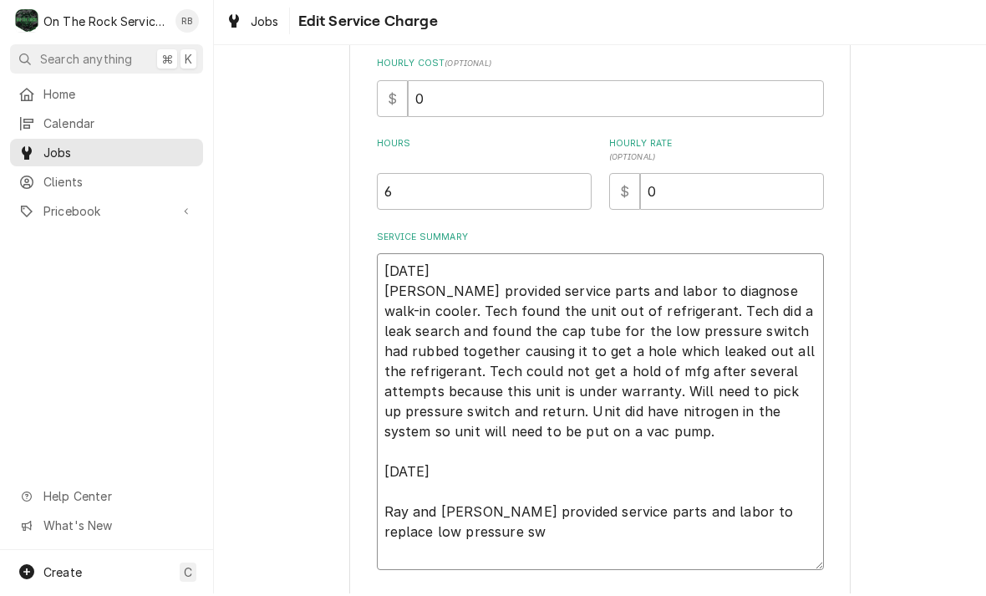
type textarea "8/18/2025 Ray provided service parts and labor to diagnose walk-in cooler. Tech…"
type textarea "x"
type textarea "8/18/2025 Ray provided service parts and labor to diagnose walk-in cooler. Tech…"
type textarea "x"
type textarea "8/18/2025 Ray provided service parts and labor to diagnose walk-in cooler. Tech…"
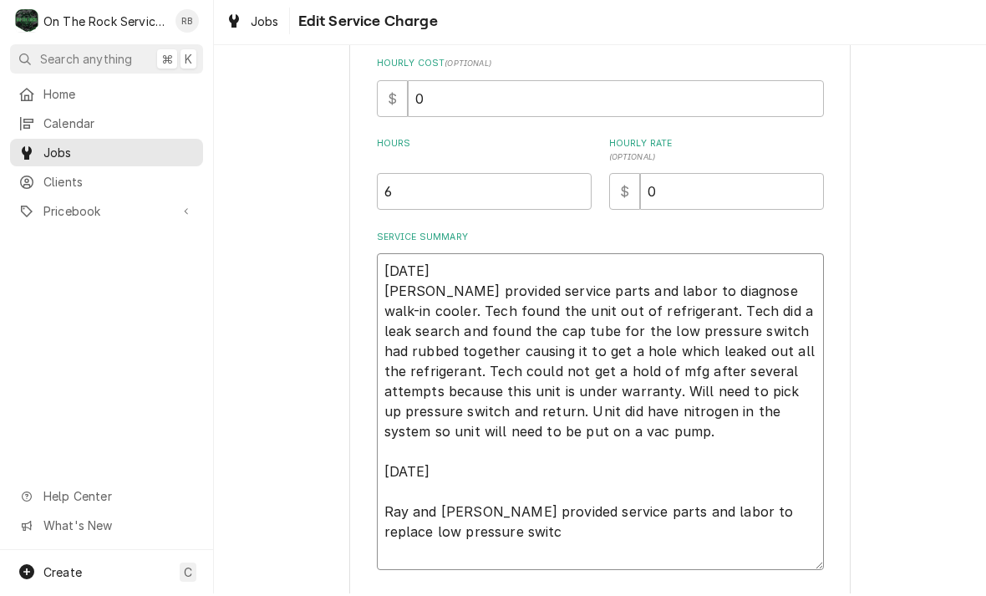
type textarea "x"
type textarea "8/18/2025 Ray provided service parts and labor to diagnose walk-in cooler. Tech…"
type textarea "x"
type textarea "8/18/2025 Ray provided service parts and labor to diagnose walk-in cooler. Tech…"
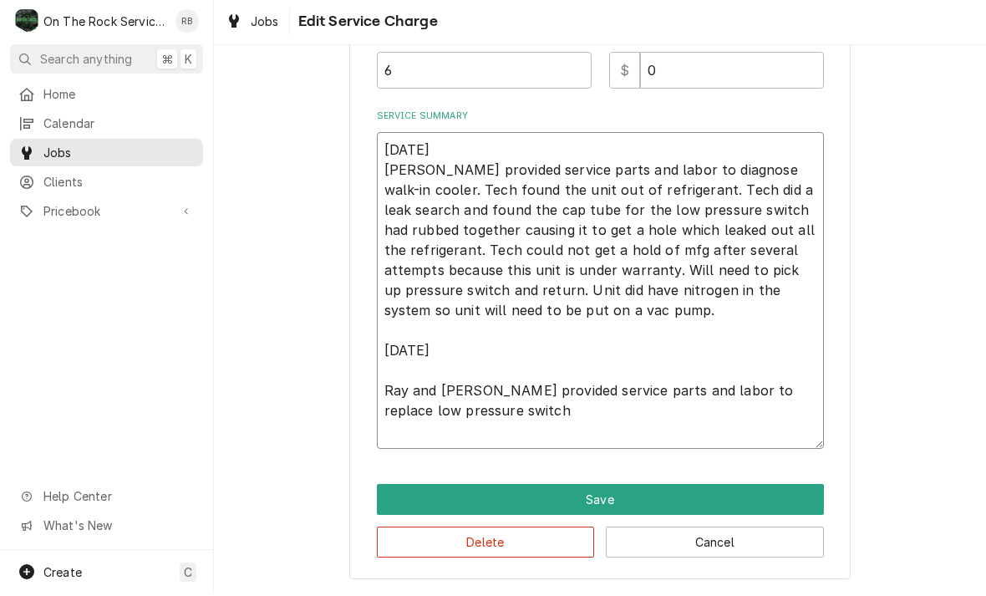
scroll to position [495, 0]
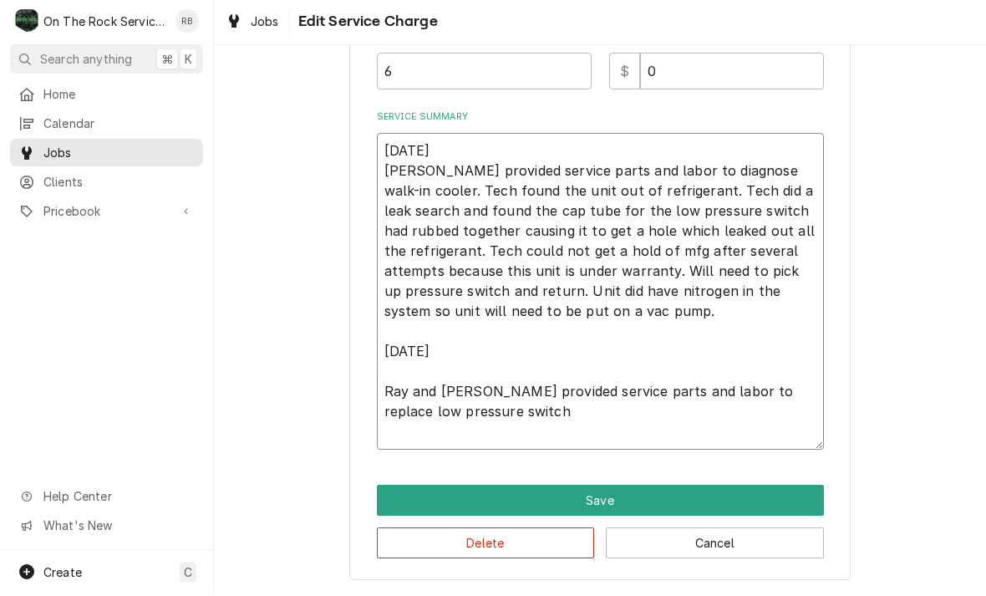
click at [745, 389] on textarea "8/18/2025 Ray provided service parts and labor to diagnose walk-in cooler. Tech…" at bounding box center [600, 293] width 447 height 317
type textarea "x"
type textarea "8/18/2025 Ray provided service parts and labor to diagnose walk-in cooler. Tech…"
click at [511, 406] on textarea "8/18/2025 Ray provided service parts and labor to diagnose walk-in cooler. Tech…" at bounding box center [600, 293] width 447 height 317
type textarea "x"
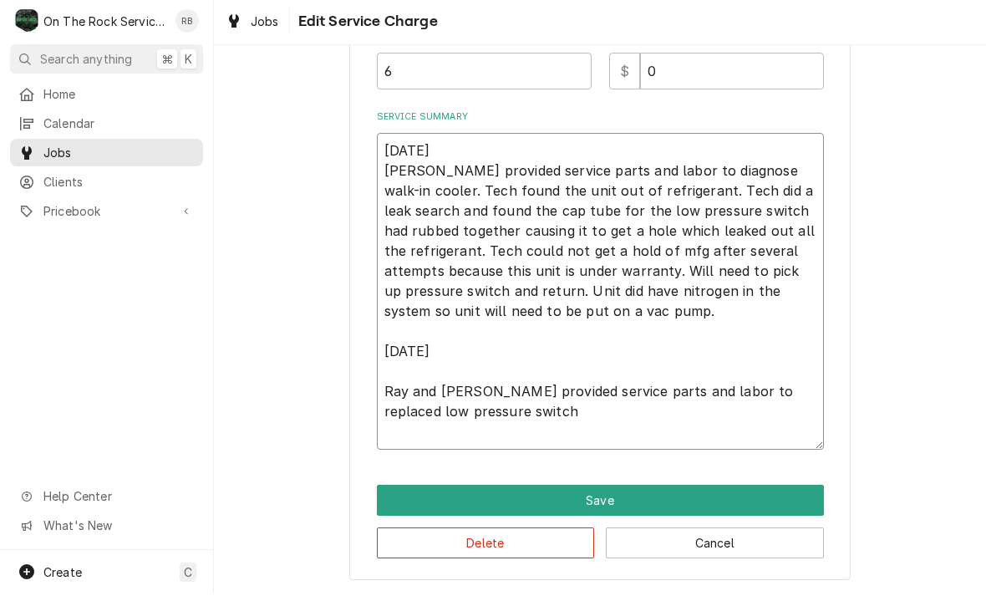
type textarea "8/18/2025 Ray provided service parts and labor to diagnose walk-in cooler. Tech…"
type textarea "x"
type textarea "8/18/2025 Ray provided service parts and labor to diagnose walk-in cooler. Tech…"
type textarea "x"
type textarea "8/18/2025 Ray provided service parts and labor to diagnose walk-in cooler. Tech…"
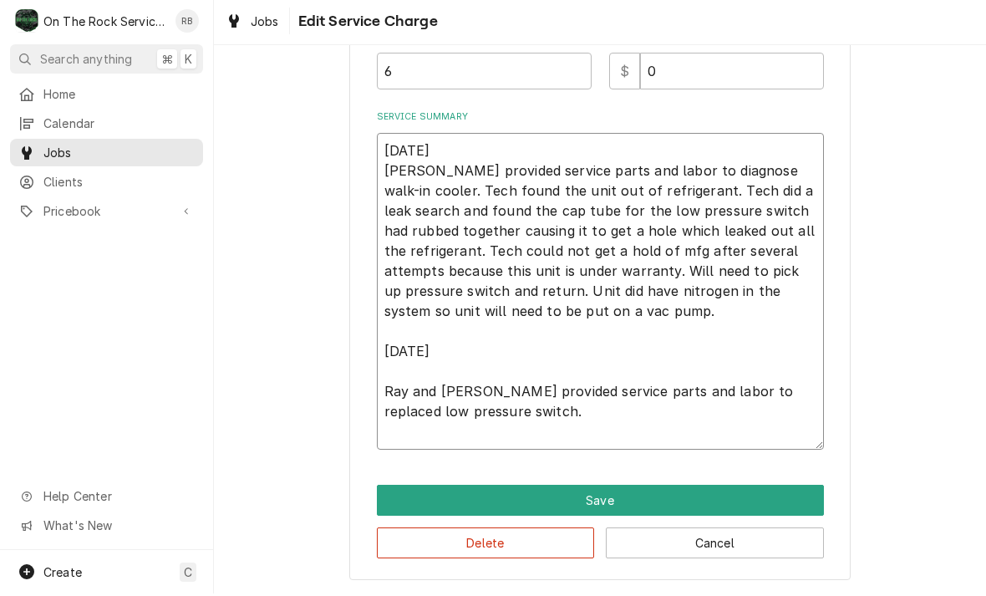
type textarea "x"
type textarea "8/18/2025 Ray provided service parts and labor to diagnose walk-in cooler. Tech…"
type textarea "x"
type textarea "8/18/2025 Ray provided service parts and labor to diagnose walk-in cooler. Tech…"
type textarea "x"
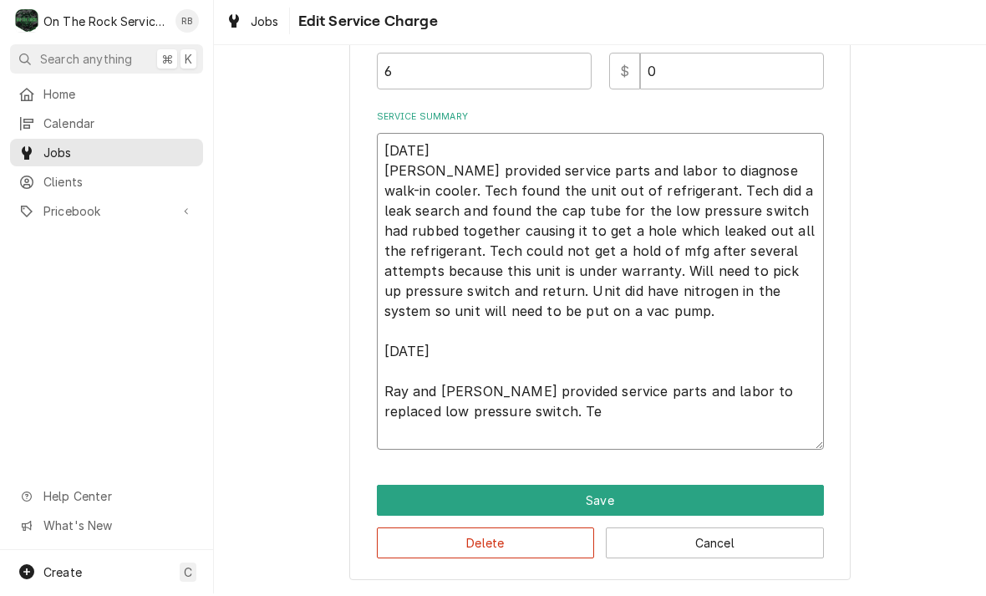
type textarea "8/18/2025 Ray provided service parts and labor to diagnose walk-in cooler. Tech…"
type textarea "x"
type textarea "8/18/2025 Ray provided service parts and labor to diagnose walk-in cooler. Tech…"
type textarea "x"
type textarea "8/18/2025 Ray provided service parts and labor to diagnose walk-in cooler. Tech…"
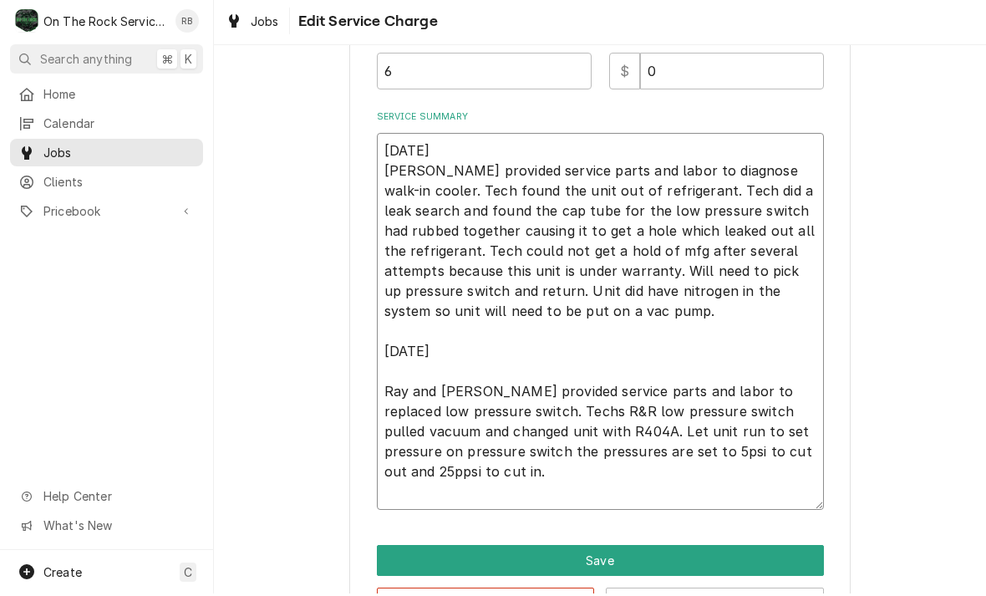
click at [801, 438] on textarea "8/18/2025 Ray provided service parts and labor to diagnose walk-in cooler. Tech…" at bounding box center [600, 323] width 447 height 377
click at [801, 448] on textarea "8/18/2025 Ray provided service parts and labor to diagnose walk-in cooler. Tech…" at bounding box center [600, 323] width 447 height 377
click at [450, 457] on textarea "8/18/2025 Ray provided service parts and labor to diagnose walk-in cooler. Tech…" at bounding box center [600, 323] width 447 height 377
click at [452, 469] on textarea "8/18/2025 Ray provided service parts and labor to diagnose walk-in cooler. Tech…" at bounding box center [600, 323] width 447 height 377
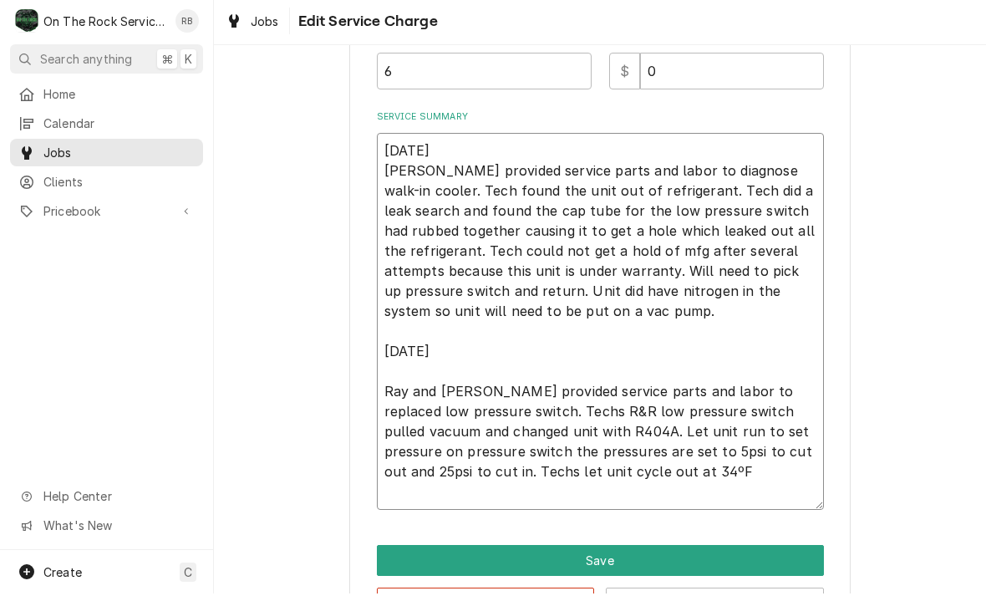
click at [592, 472] on textarea "8/18/2025 Ray provided service parts and labor to diagnose walk-in cooler. Tech…" at bounding box center [600, 323] width 447 height 377
click at [673, 474] on textarea "8/18/2025 Ray provided service parts and labor to diagnose walk-in cooler. Tech…" at bounding box center [600, 323] width 447 height 377
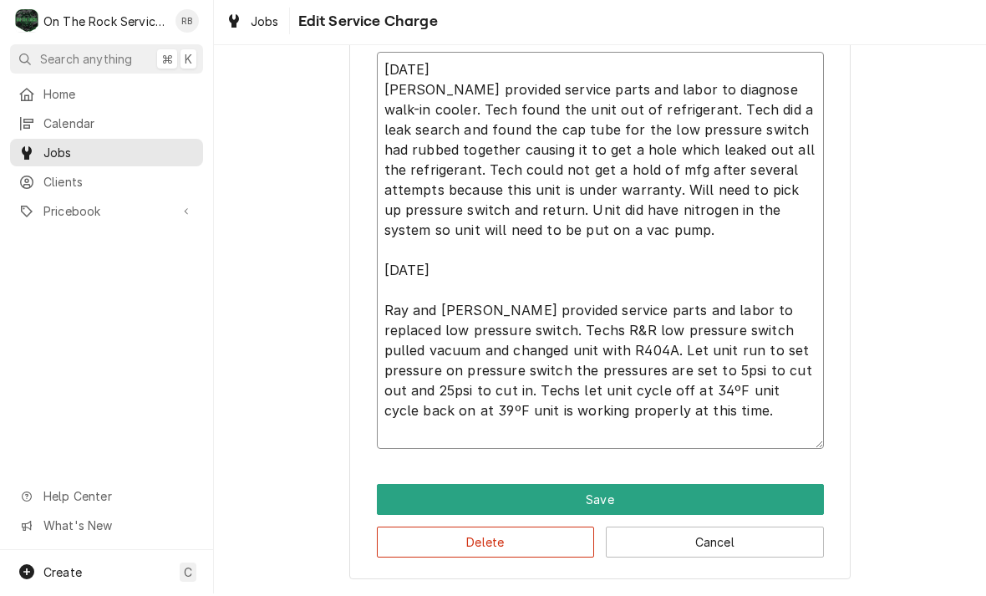
scroll to position [575, 0]
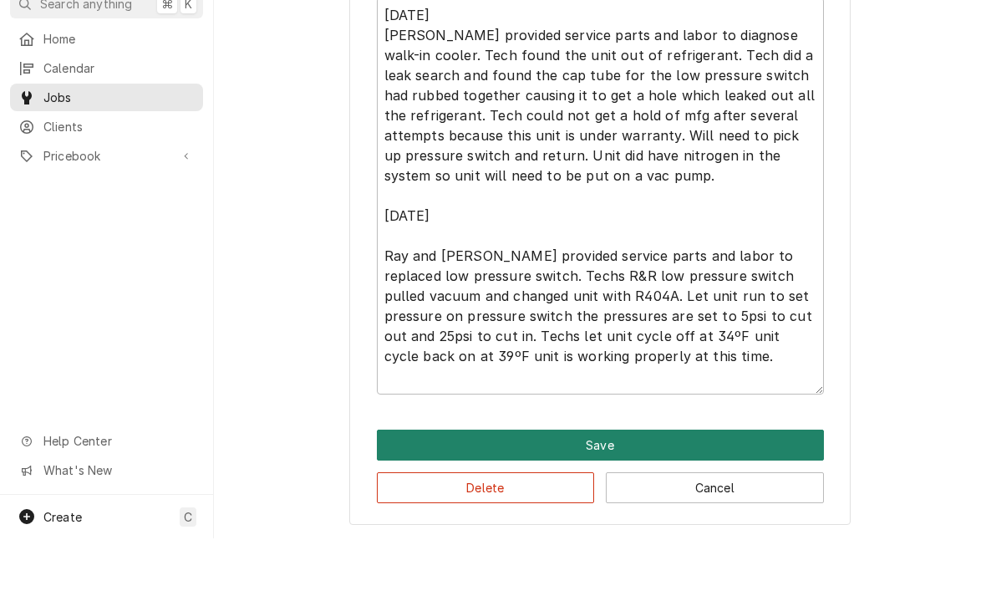
click at [683, 487] on button "Save" at bounding box center [600, 502] width 447 height 31
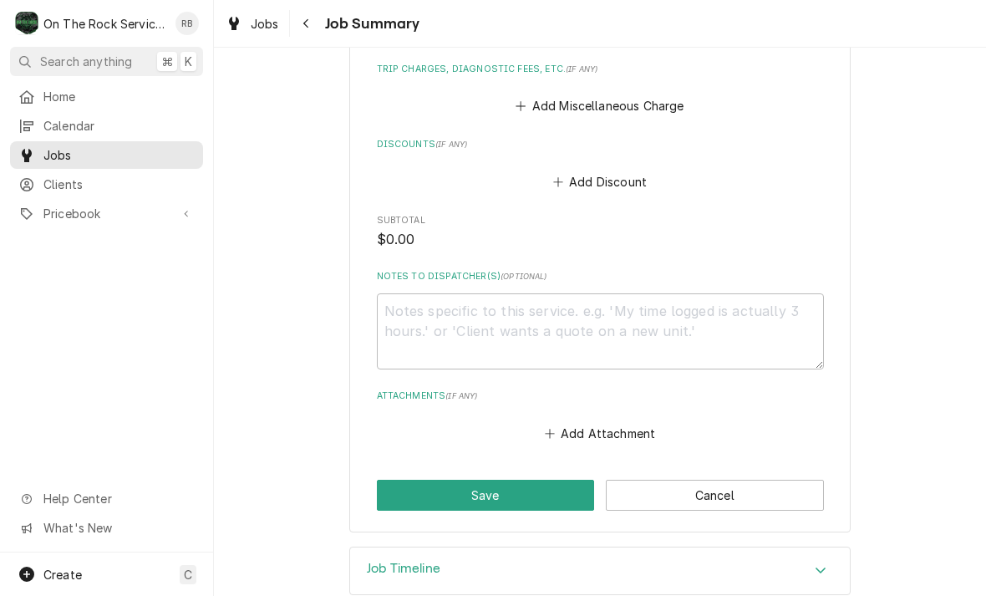
scroll to position [1179, 0]
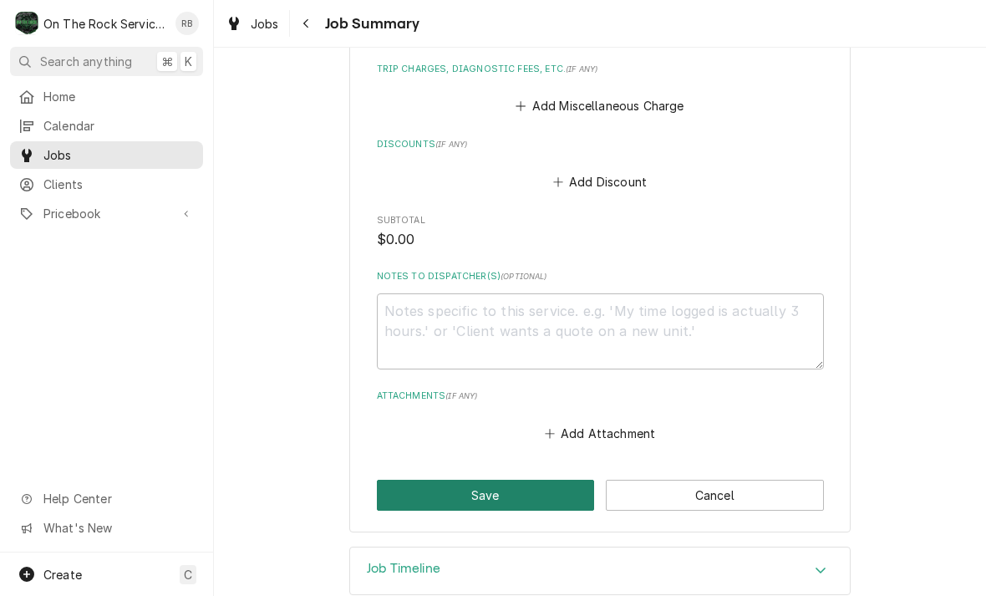
click at [476, 480] on button "Save" at bounding box center [486, 495] width 218 height 31
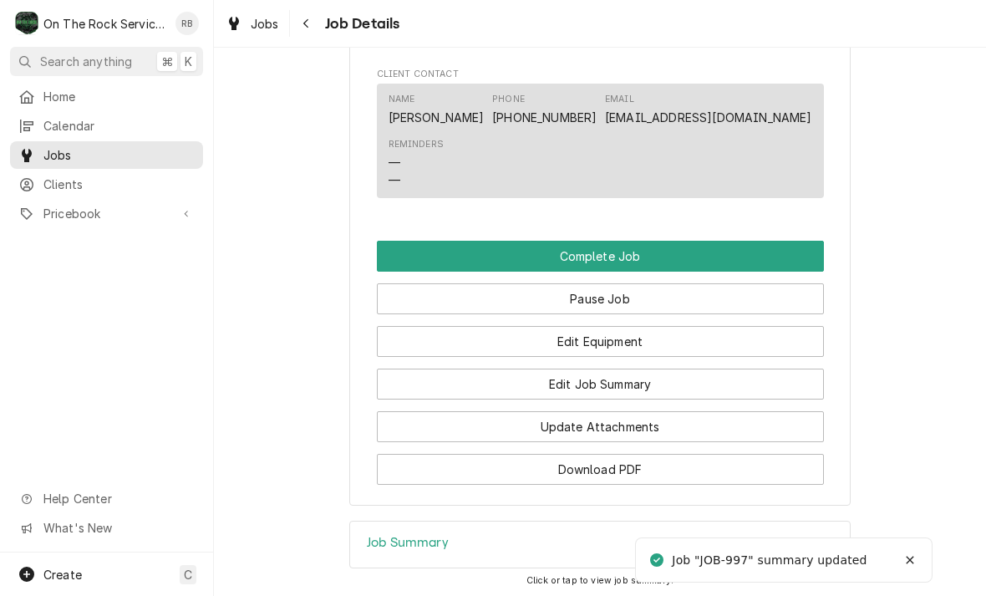
scroll to position [1641, 0]
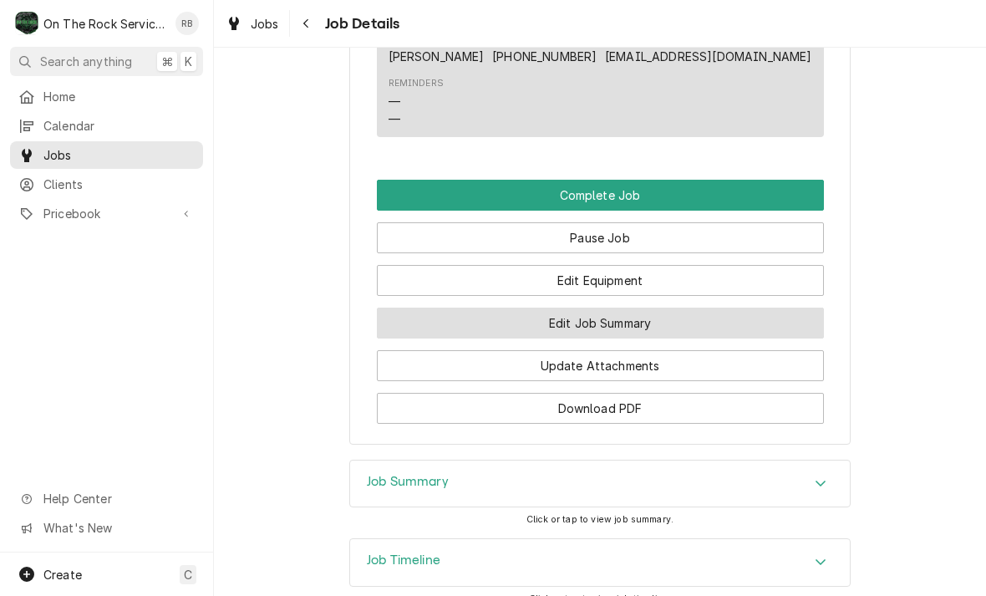
click at [700, 308] on button "Edit Job Summary" at bounding box center [600, 323] width 447 height 31
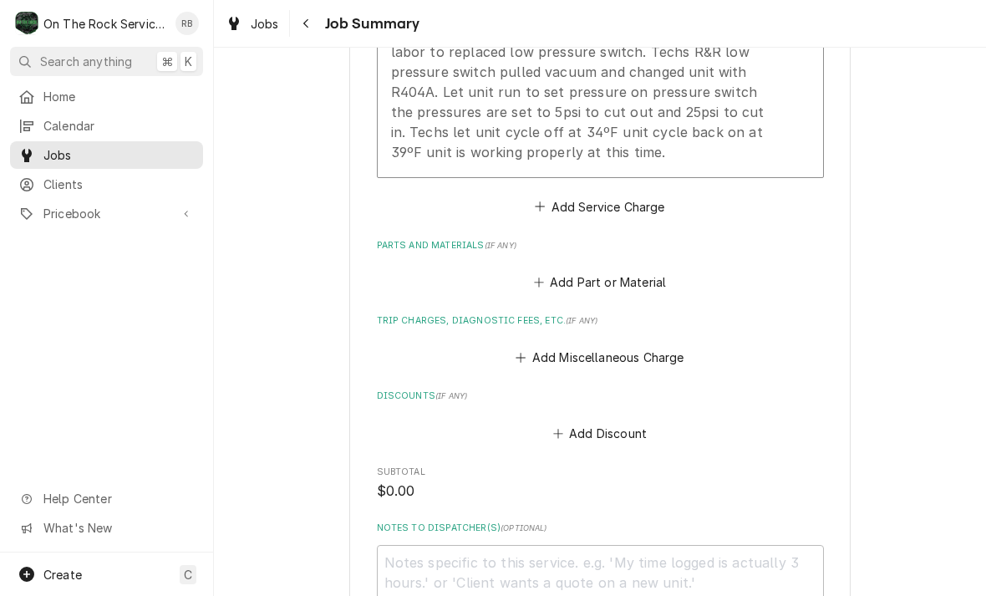
scroll to position [928, 0]
click at [550, 270] on button "Add Part or Material" at bounding box center [600, 281] width 138 height 23
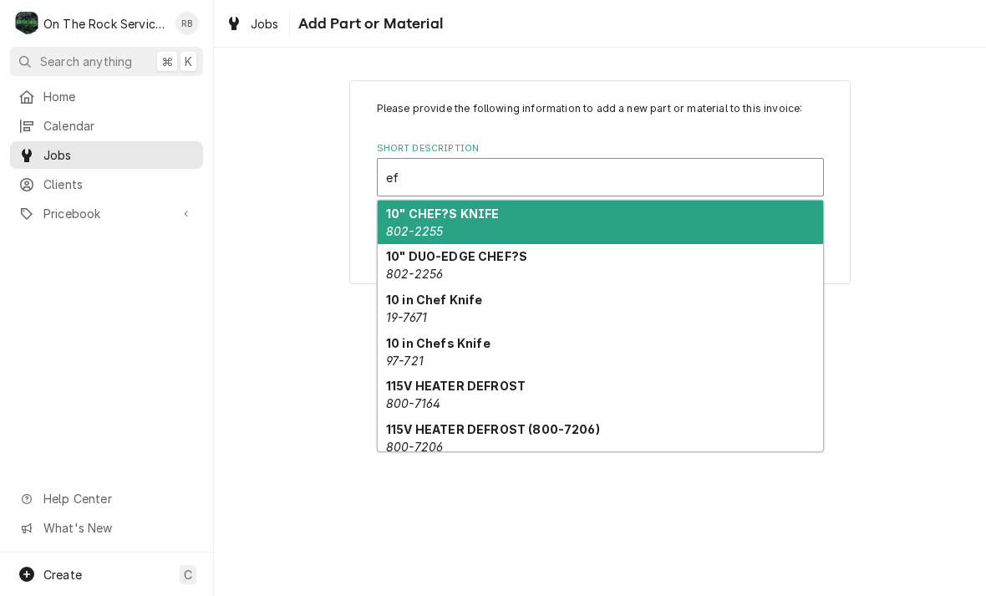
type input "e"
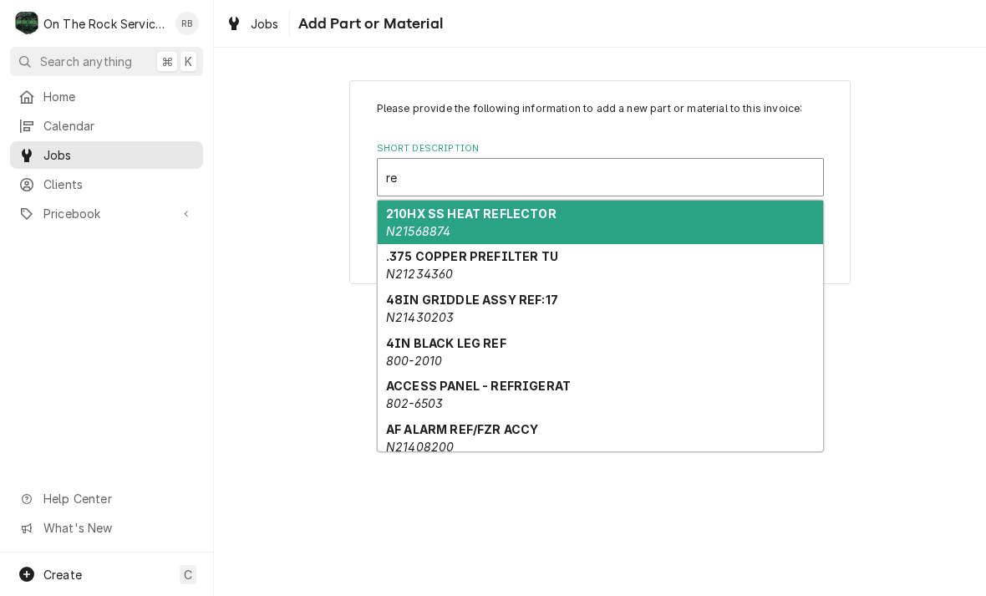
type input "r"
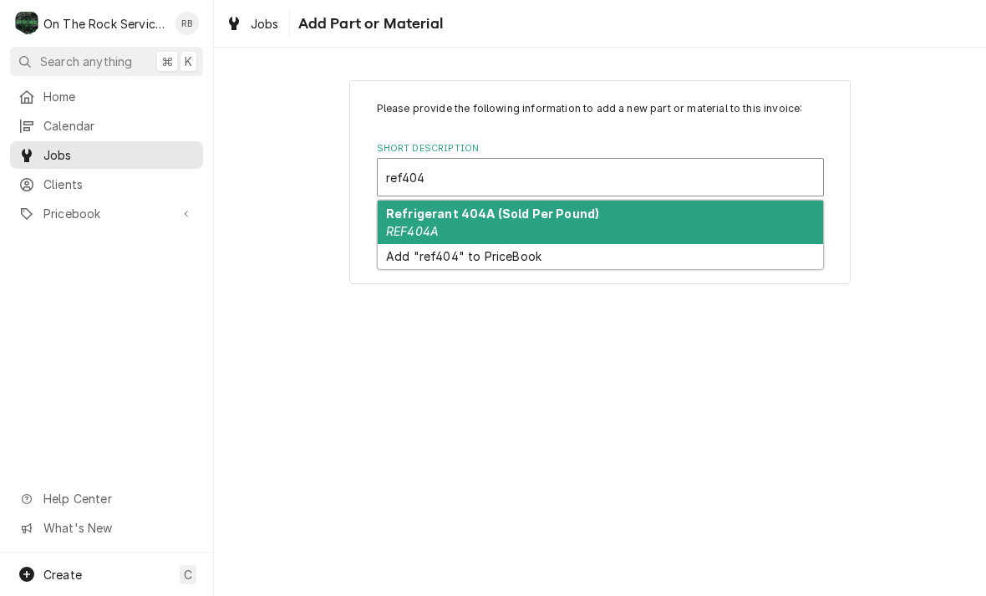
click at [476, 223] on div "Refrigerant 404A (Sold Per Pound) REF404A" at bounding box center [600, 222] width 445 height 43
type input "ref404"
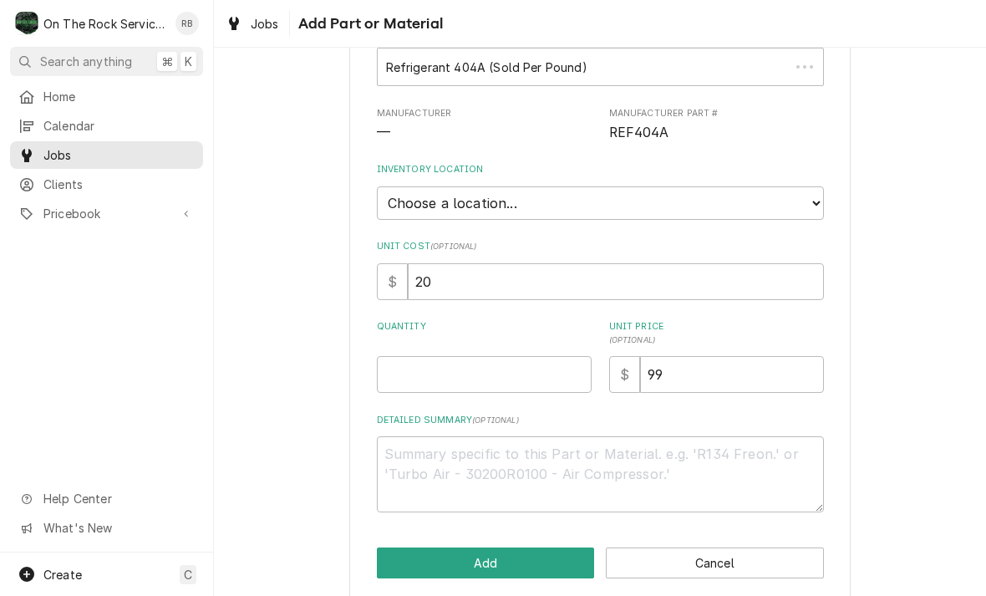
scroll to position [111, 0]
click at [426, 359] on input "Quantity" at bounding box center [484, 373] width 215 height 37
type textarea "x"
type input "1"
type textarea "x"
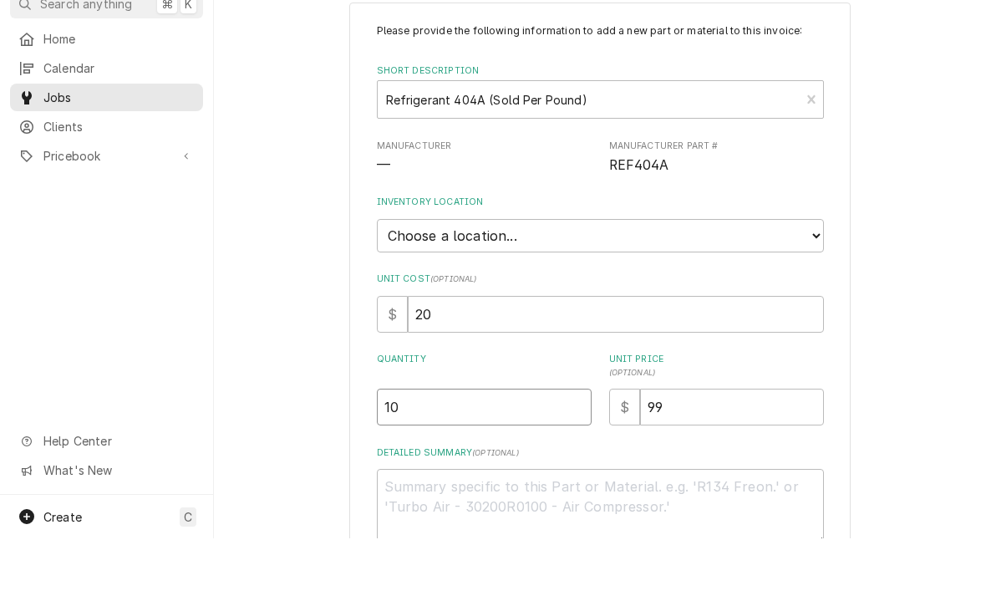
scroll to position [16, 0]
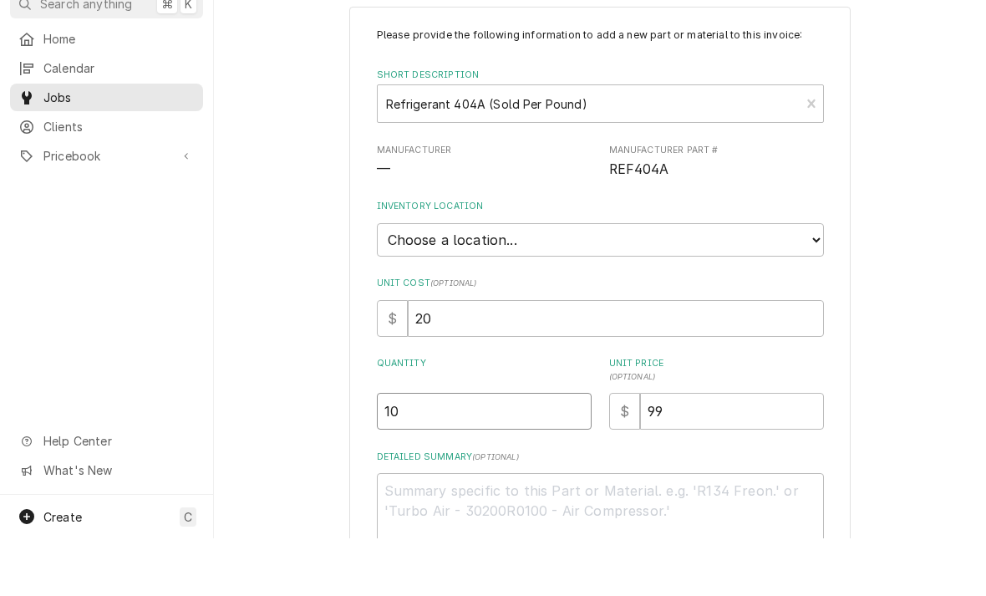
type input "10"
click at [813, 281] on select "Choose a location... Ray's Truck Rich's Truck Todd's Truck Warehouse" at bounding box center [600, 297] width 447 height 33
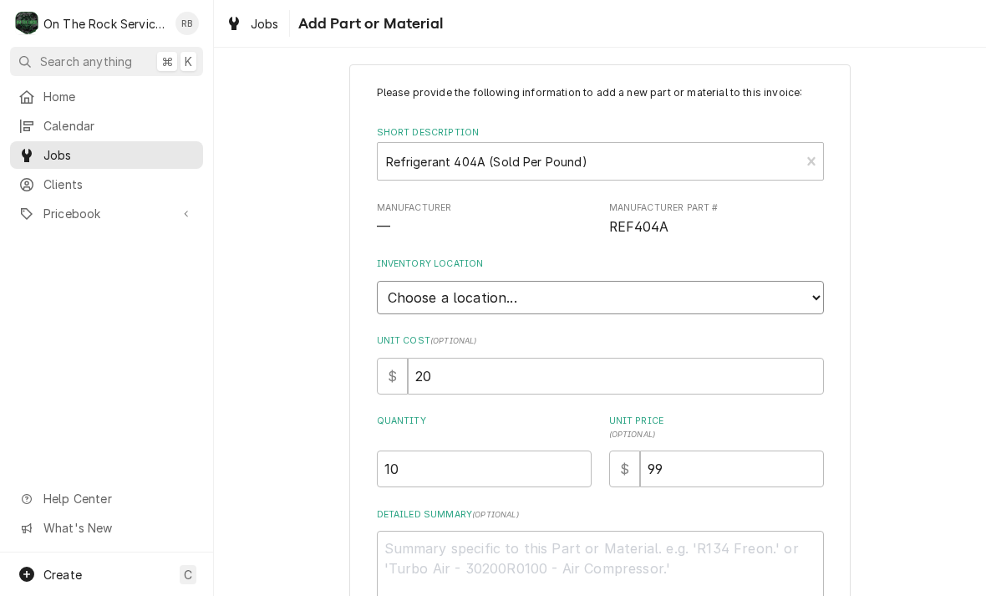
select select "151"
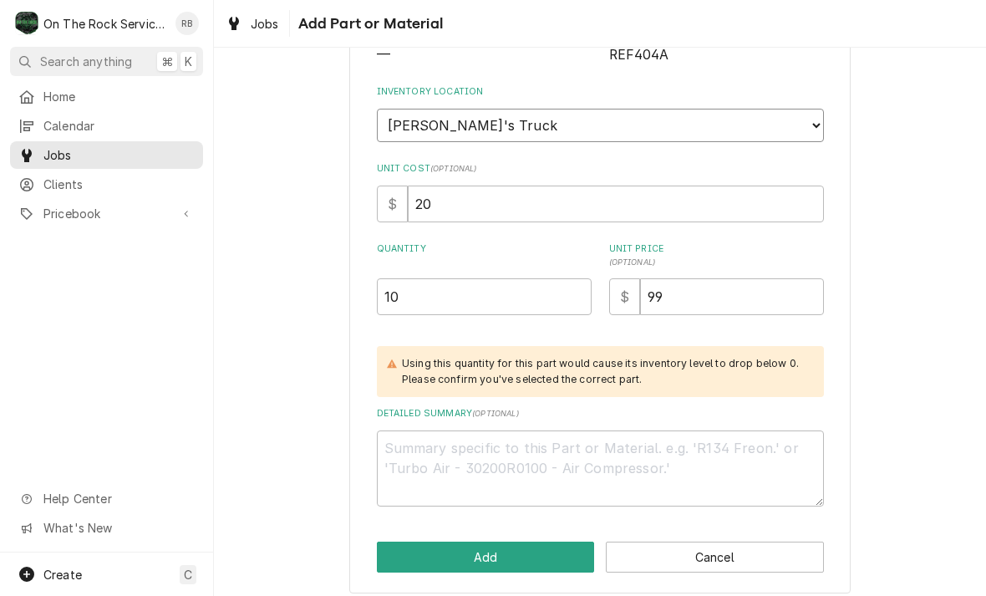
scroll to position [187, 0]
click at [484, 553] on button "Add" at bounding box center [486, 557] width 218 height 31
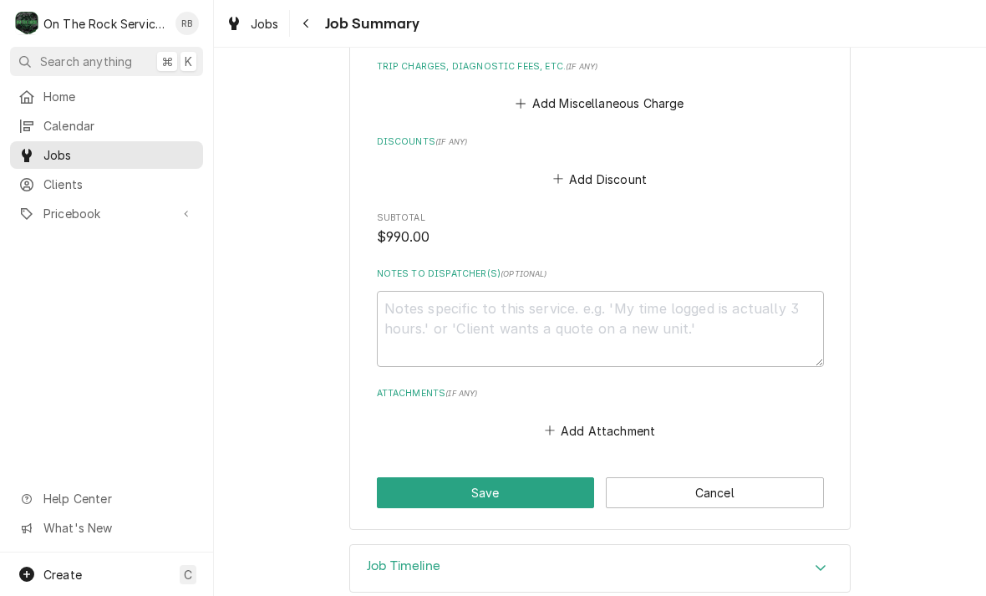
scroll to position [1415, 0]
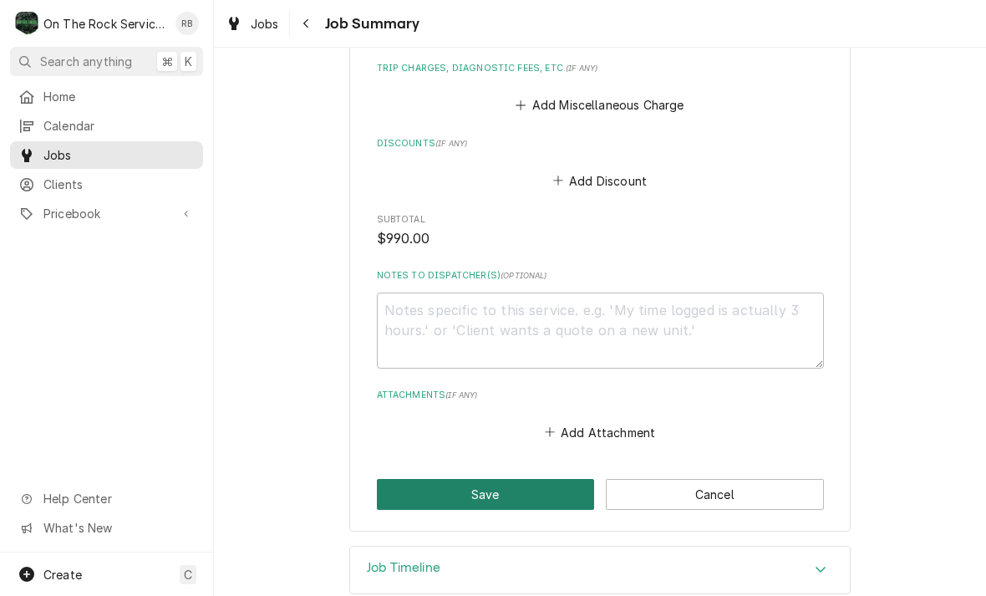
click at [491, 479] on button "Save" at bounding box center [486, 494] width 218 height 31
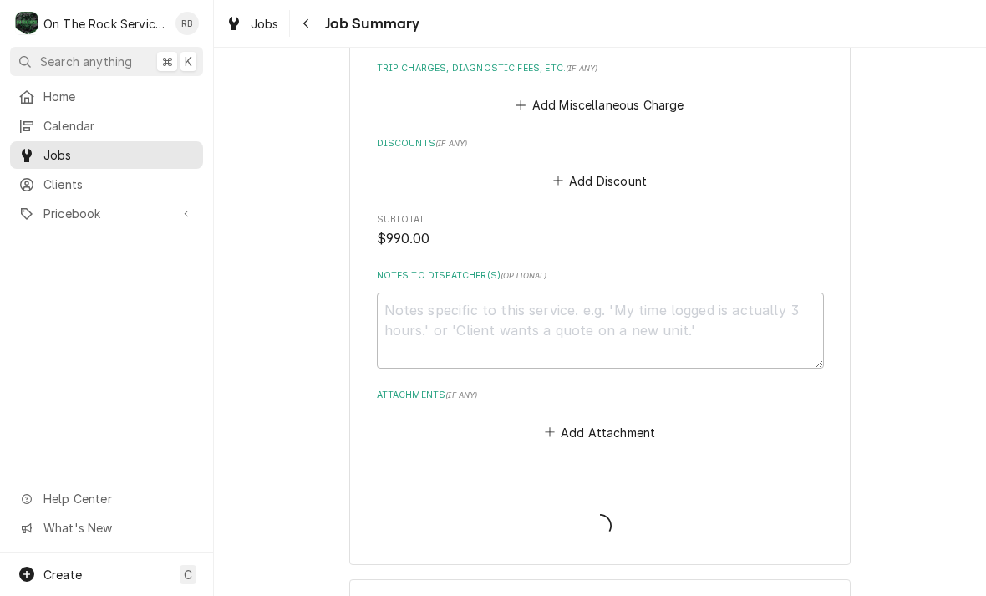
type textarea "x"
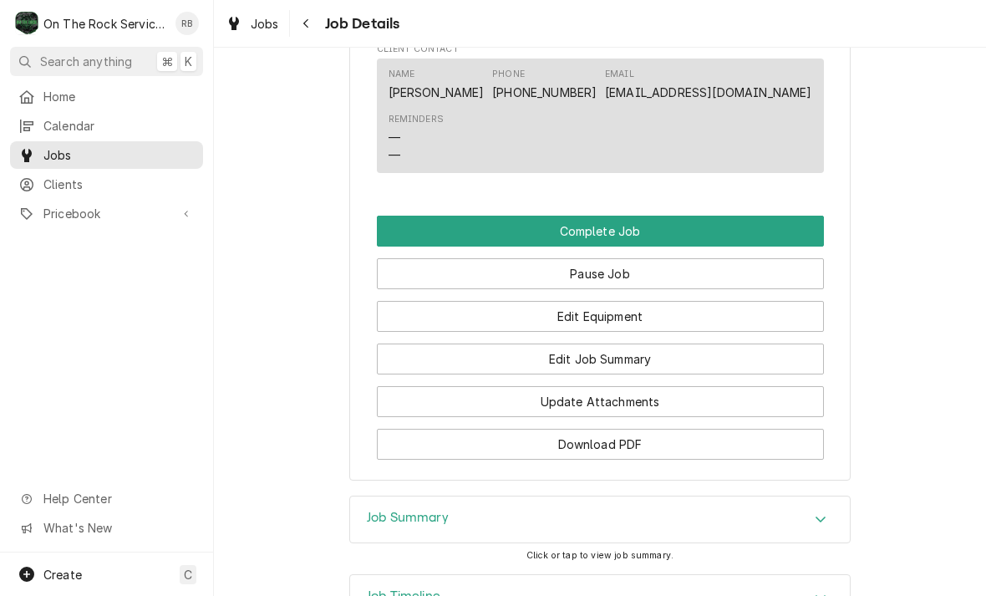
scroll to position [1605, 0]
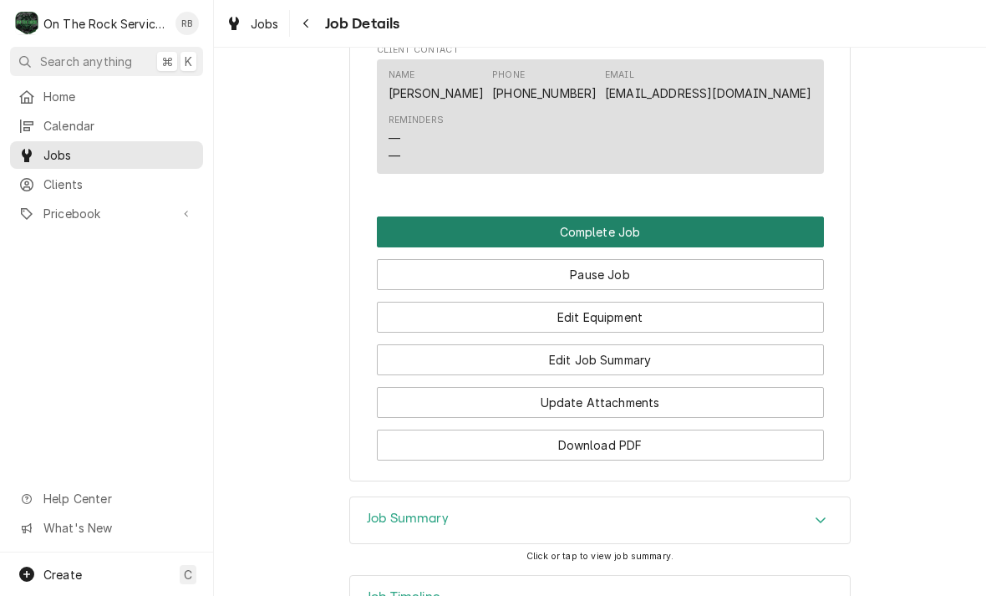
click at [633, 220] on button "Complete Job" at bounding box center [600, 231] width 447 height 31
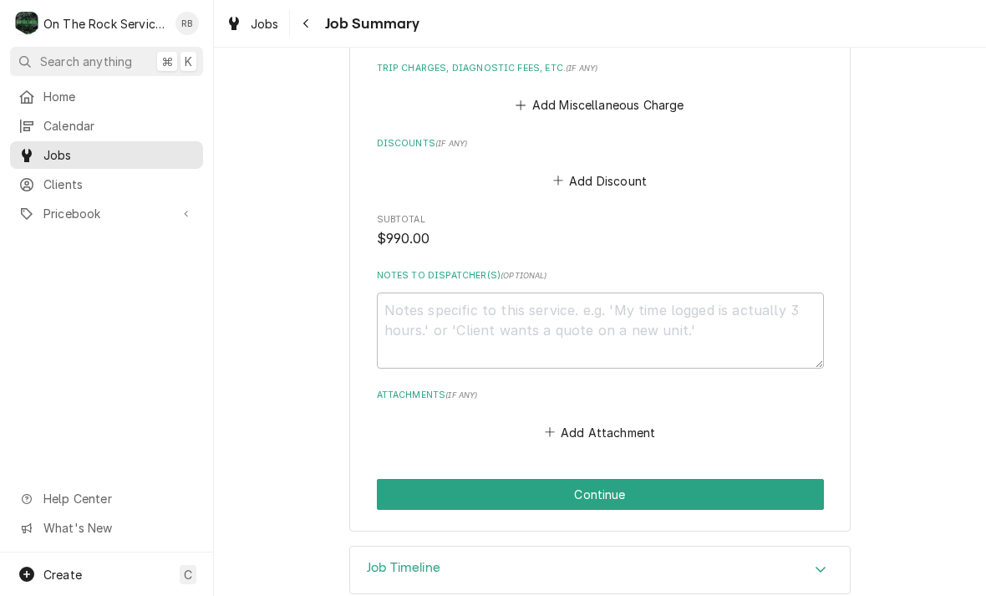
scroll to position [1415, 0]
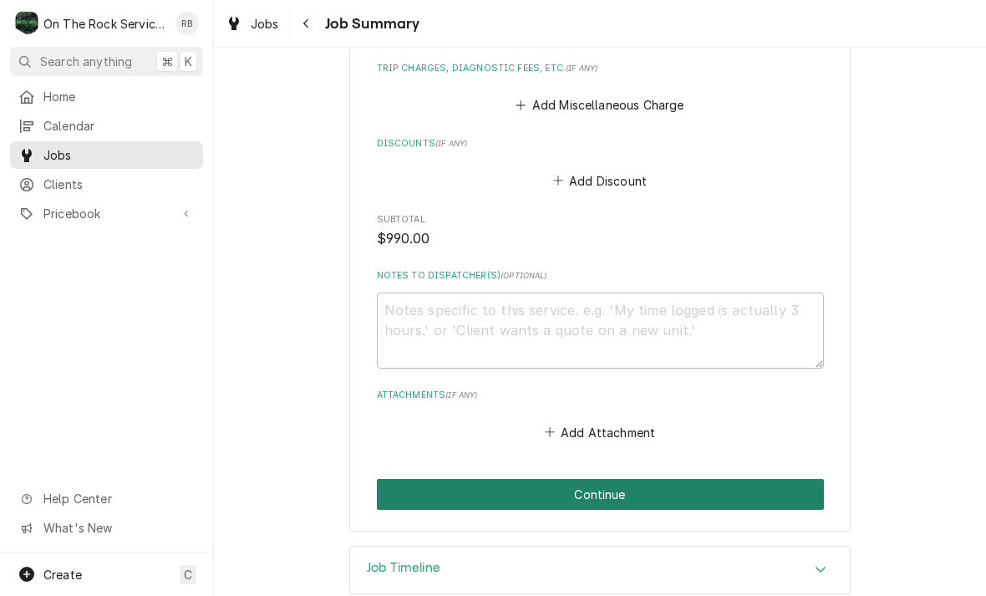
click at [714, 479] on button "Continue" at bounding box center [600, 494] width 447 height 31
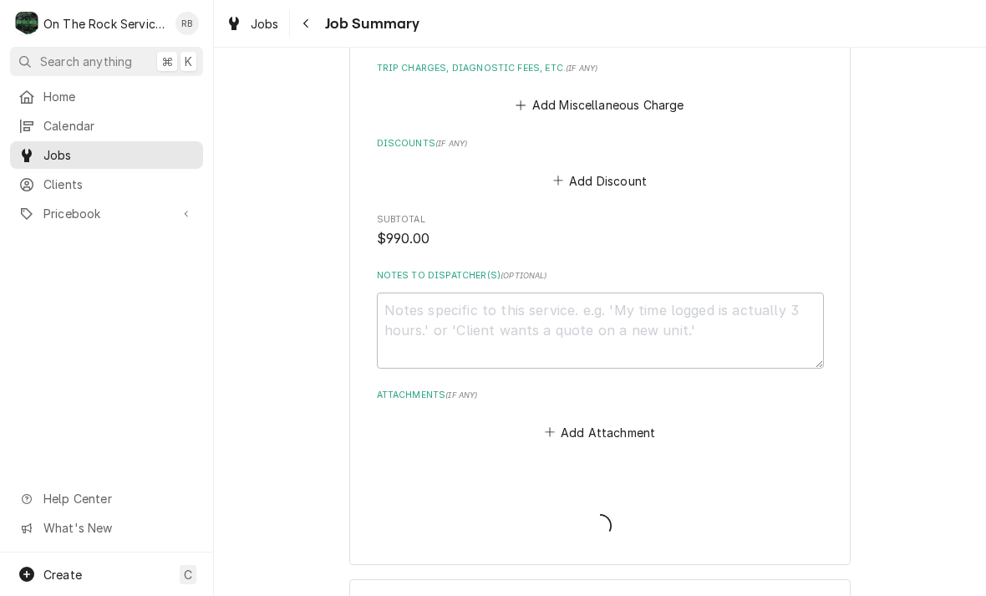
type textarea "x"
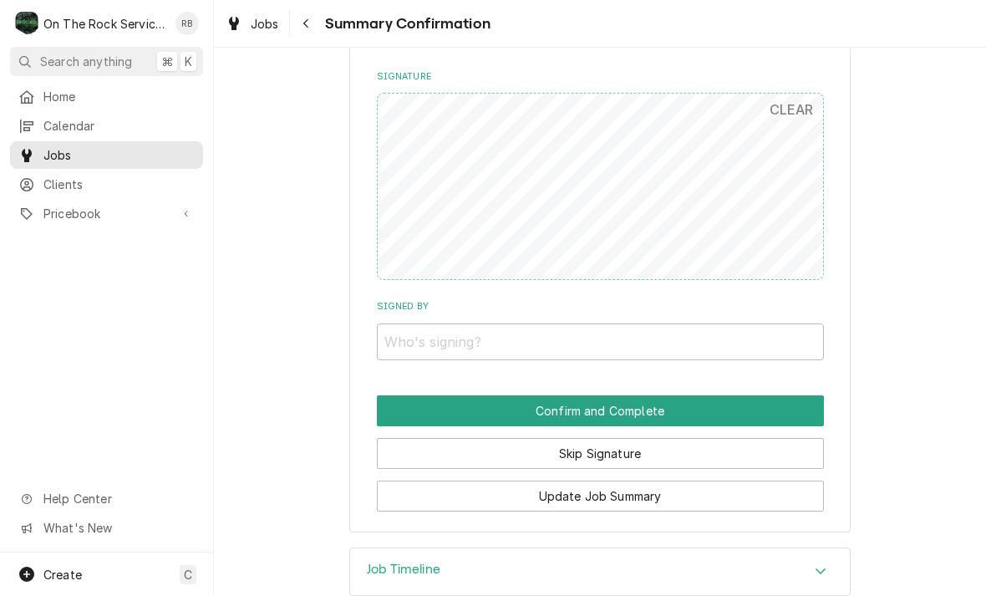
scroll to position [1310, 0]
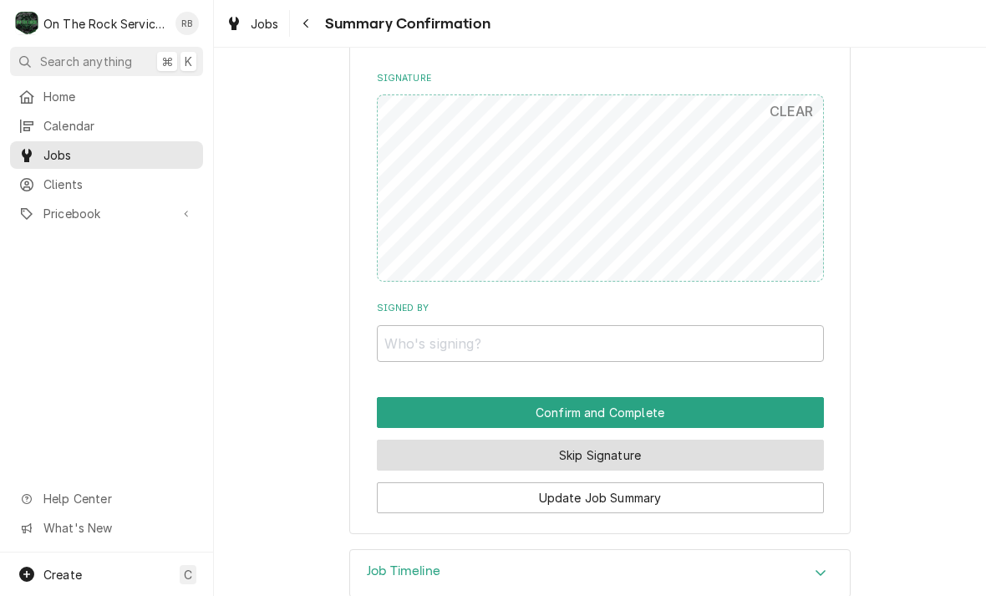
click at [682, 440] on button "Skip Signature" at bounding box center [600, 455] width 447 height 31
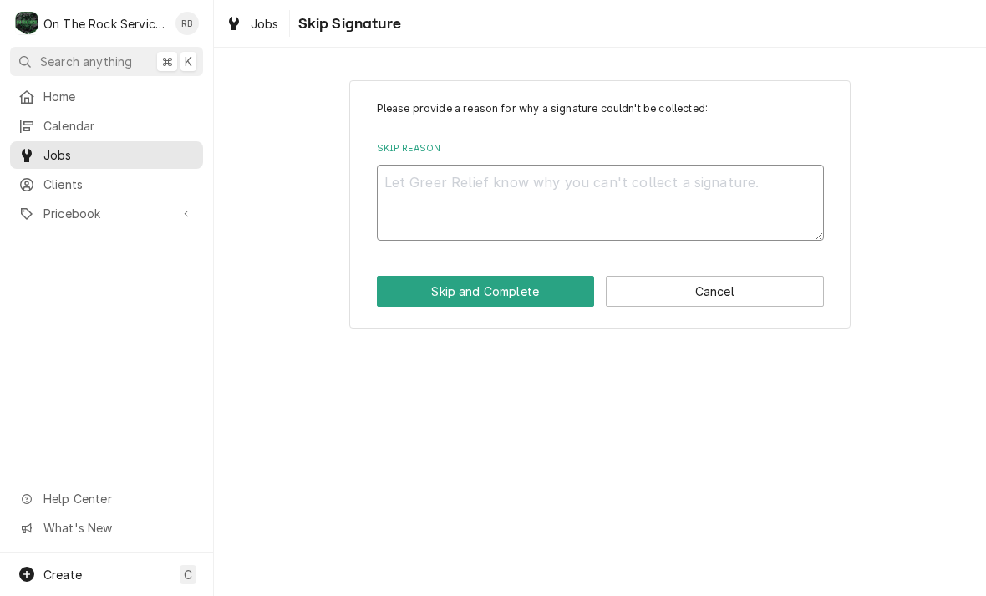
click at [429, 184] on textarea "Skip Reason" at bounding box center [600, 203] width 447 height 76
type textarea "x"
type textarea "N"
type textarea "x"
type textarea "No"
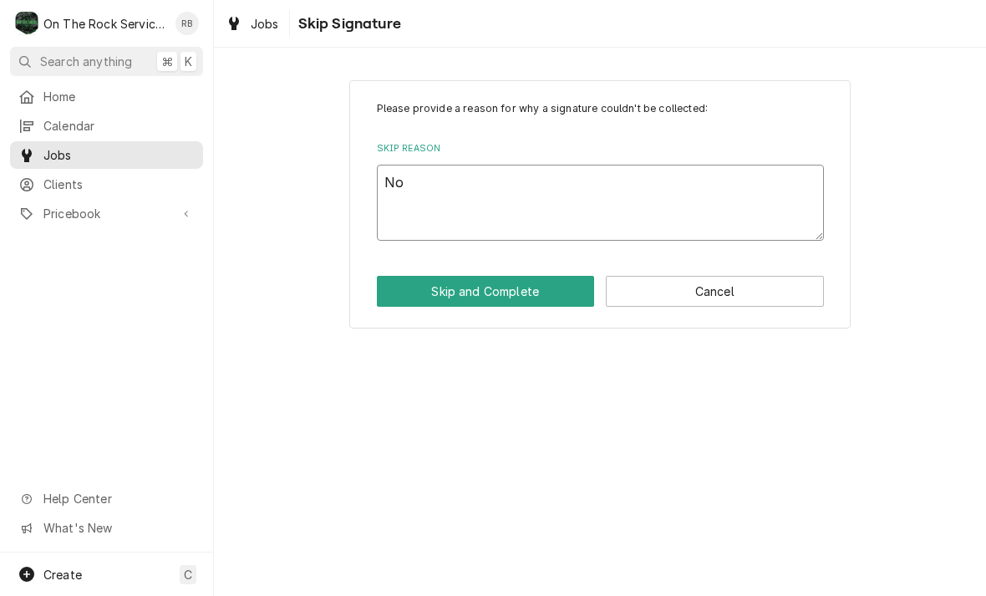
type textarea "x"
type textarea "Not"
type textarea "x"
type textarea "Not"
type textarea "x"
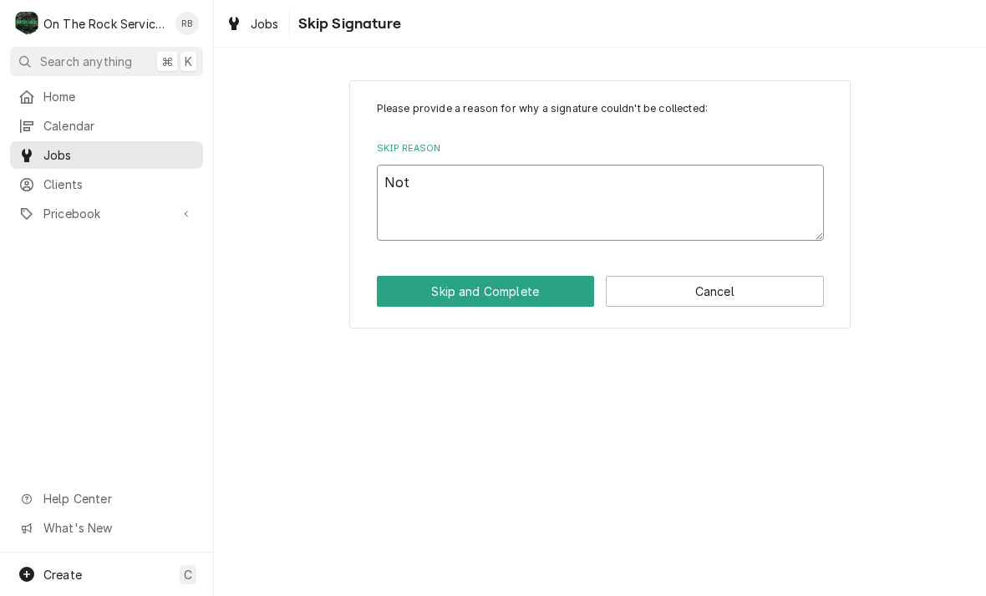
type textarea "Not n"
type textarea "x"
type textarea "Not ne"
type textarea "x"
type textarea "Not nee"
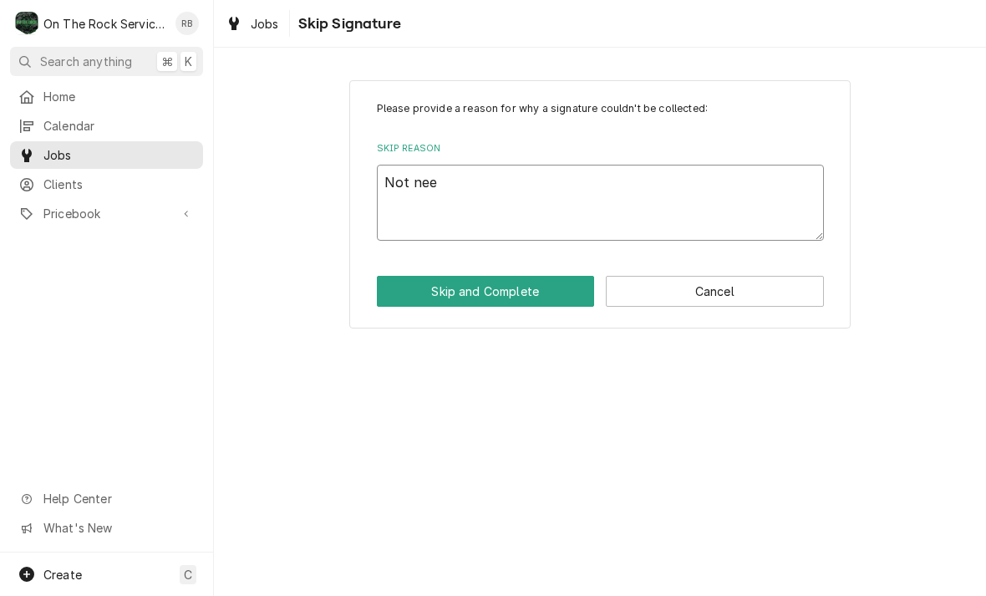
type textarea "x"
type textarea "Not need"
type textarea "x"
type textarea "Not neede"
type textarea "x"
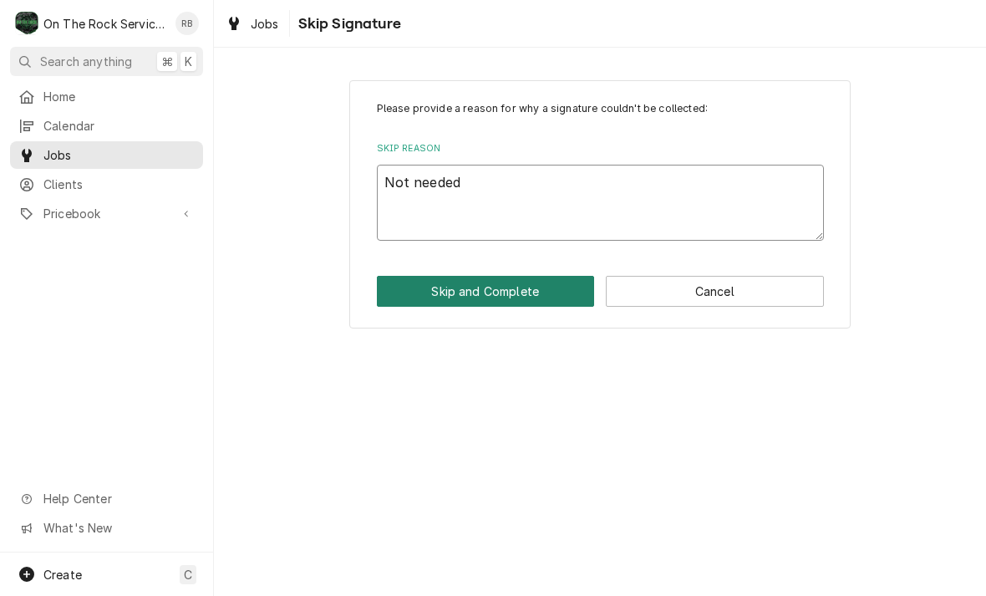
type textarea "Not needed"
click at [482, 279] on button "Skip and Complete" at bounding box center [486, 291] width 218 height 31
type textarea "x"
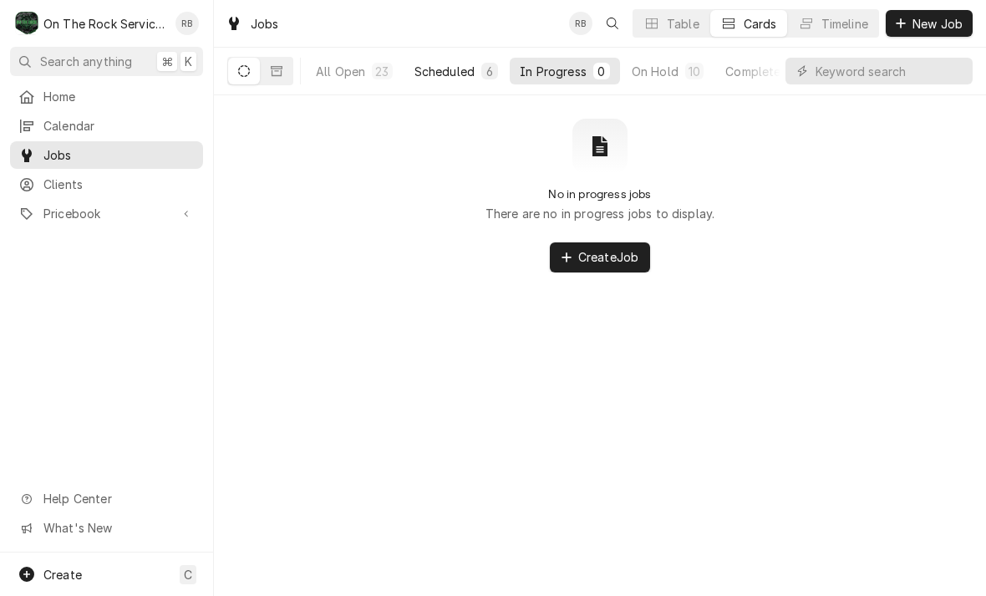
click at [446, 69] on div "Scheduled" at bounding box center [445, 72] width 60 height 18
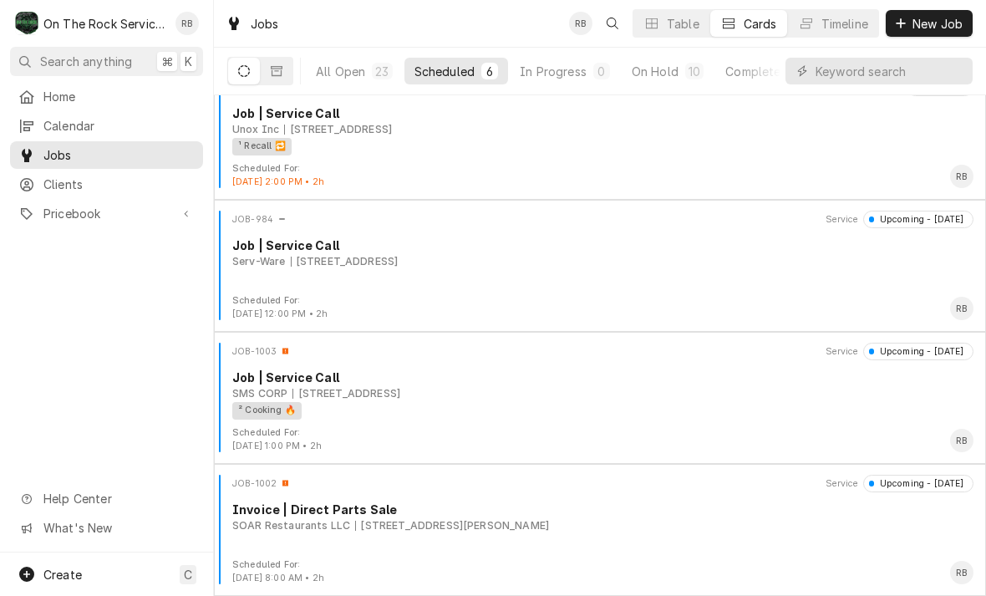
scroll to position [292, 0]
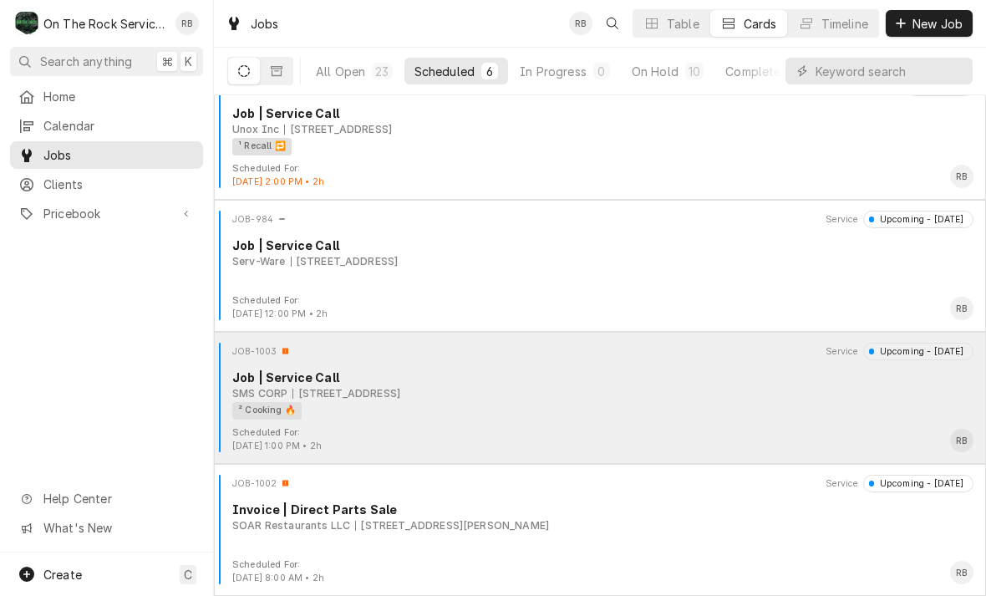
click at [539, 389] on div "SMS CORP [STREET_ADDRESS]" at bounding box center [602, 393] width 741 height 15
